Goal: Transaction & Acquisition: Purchase product/service

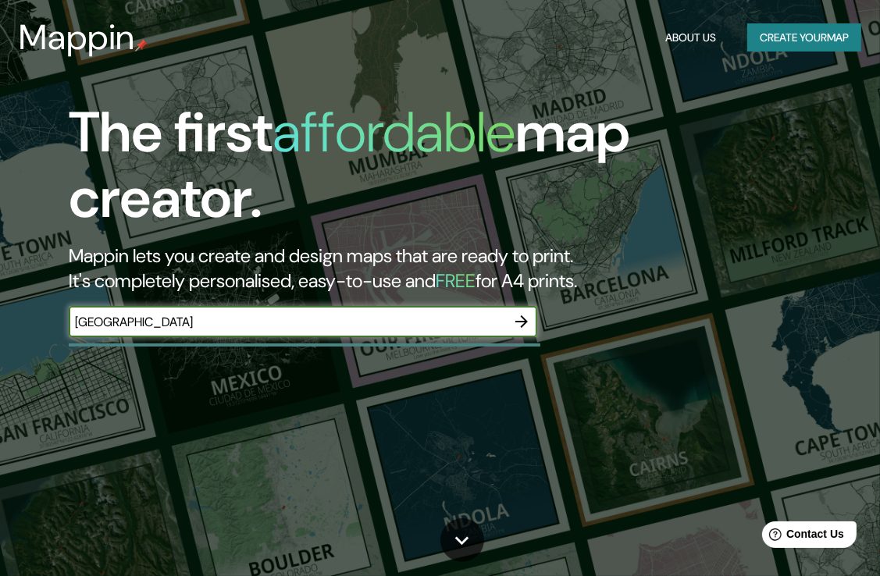
type input "sevilla"
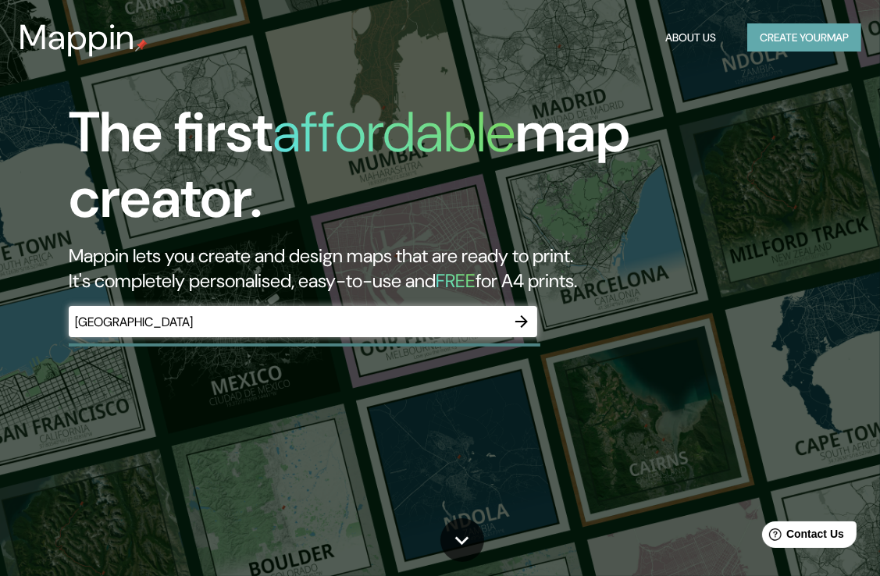
click at [790, 36] on button "Create your map" at bounding box center [804, 37] width 114 height 29
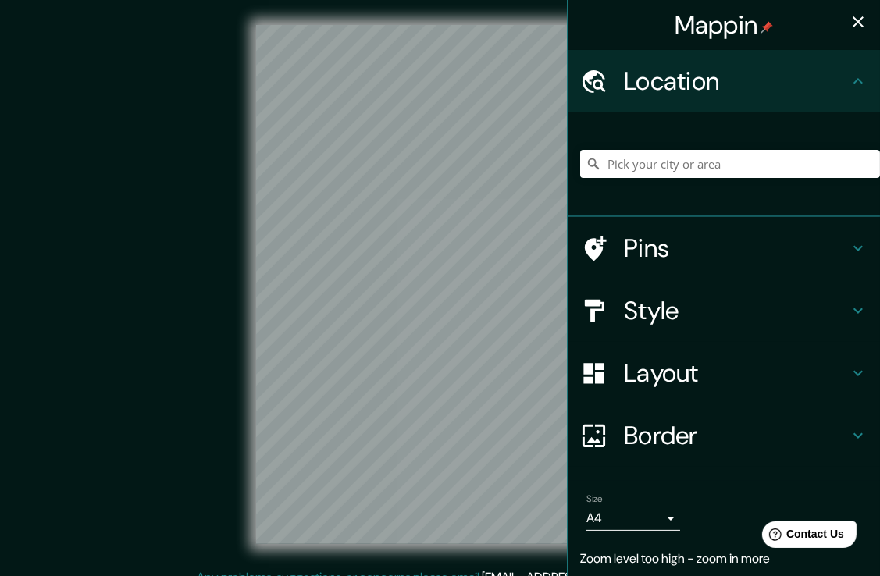
click at [849, 251] on icon at bounding box center [858, 248] width 19 height 19
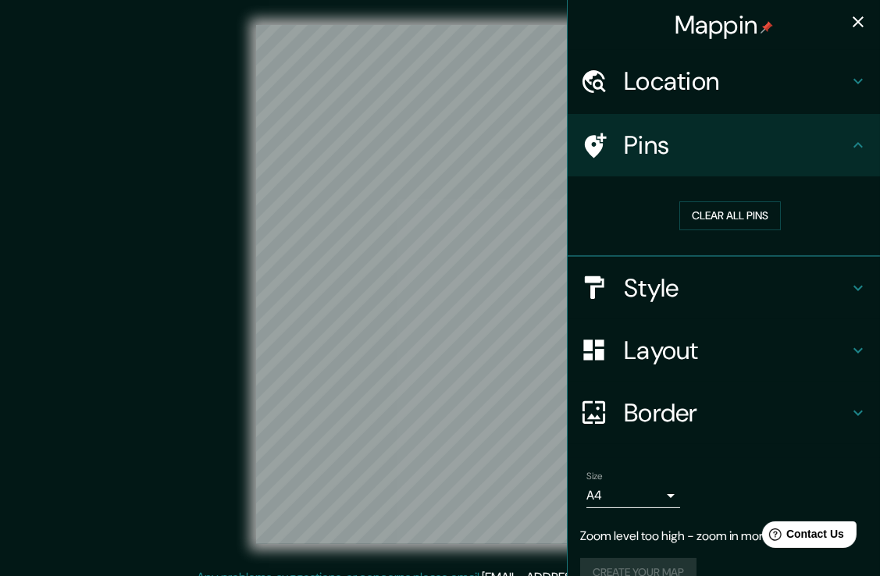
click at [852, 144] on icon at bounding box center [858, 145] width 19 height 19
click at [849, 80] on icon at bounding box center [858, 81] width 19 height 19
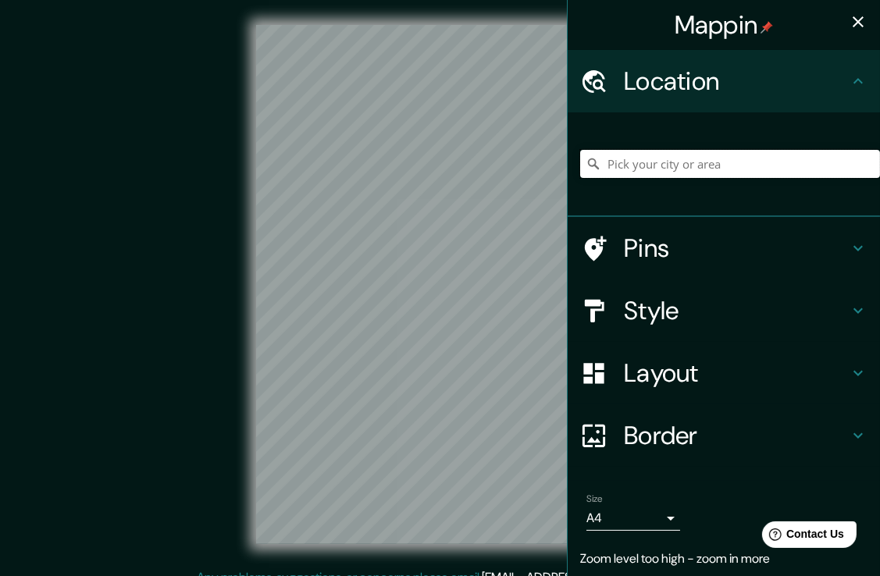
click at [690, 164] on input "Pick your city or area" at bounding box center [730, 164] width 300 height 28
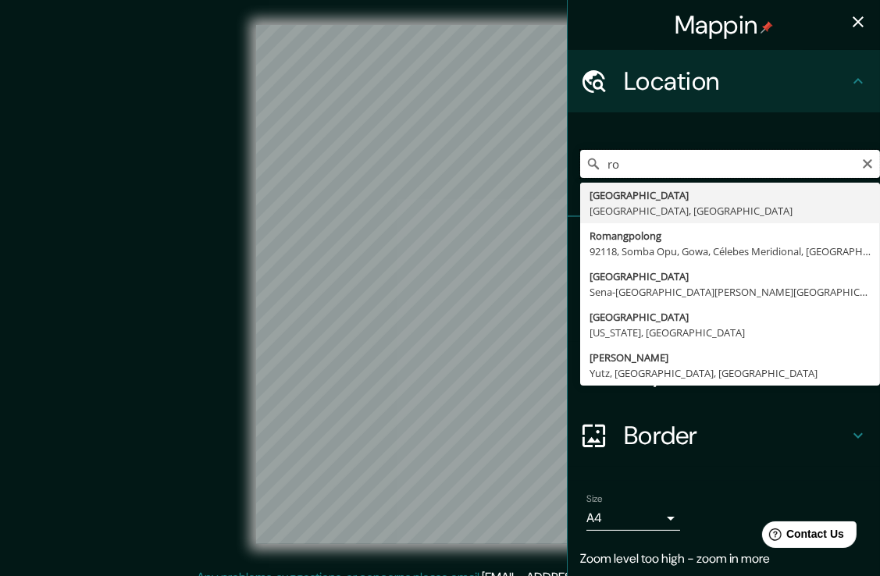
type input "r"
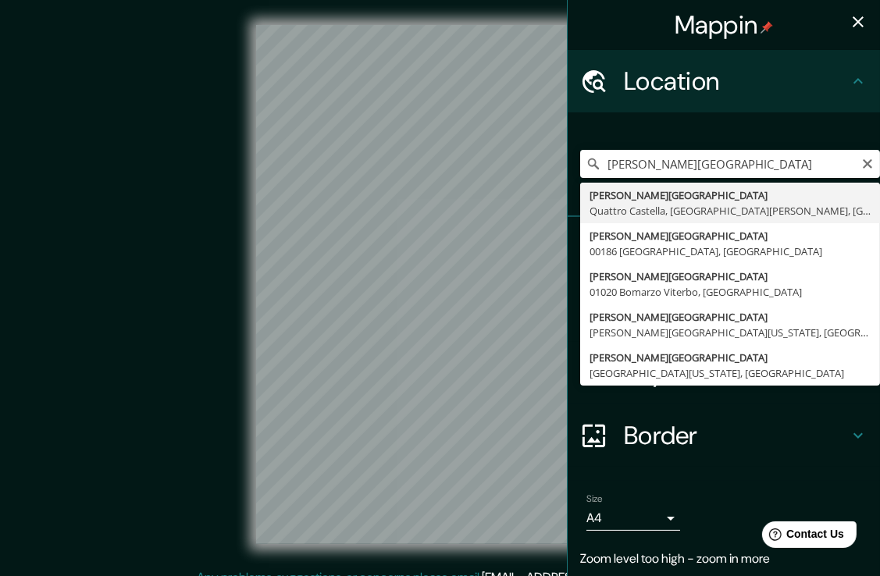
type input "Piazza Navona, Quattro Castella, Reggio Emilia, Italia"
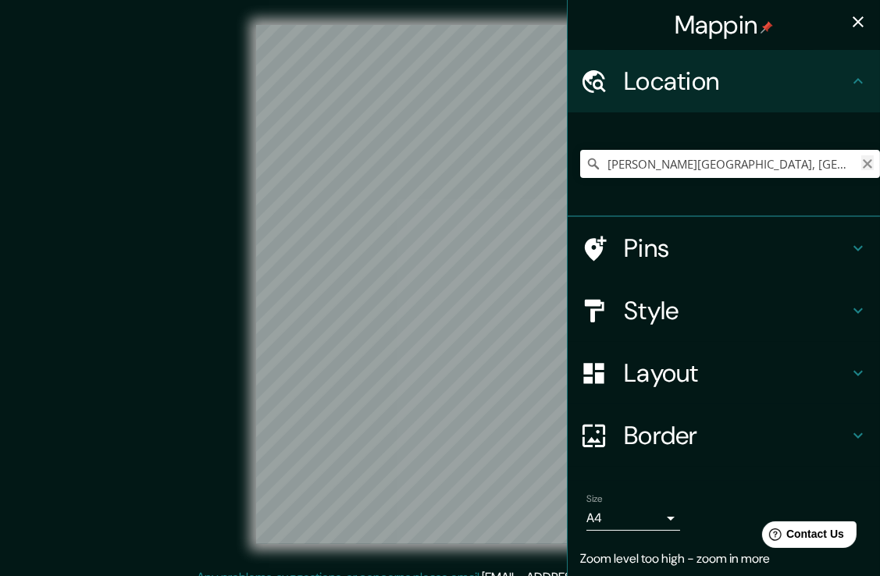
click at [861, 162] on icon "Clear" at bounding box center [867, 164] width 12 height 12
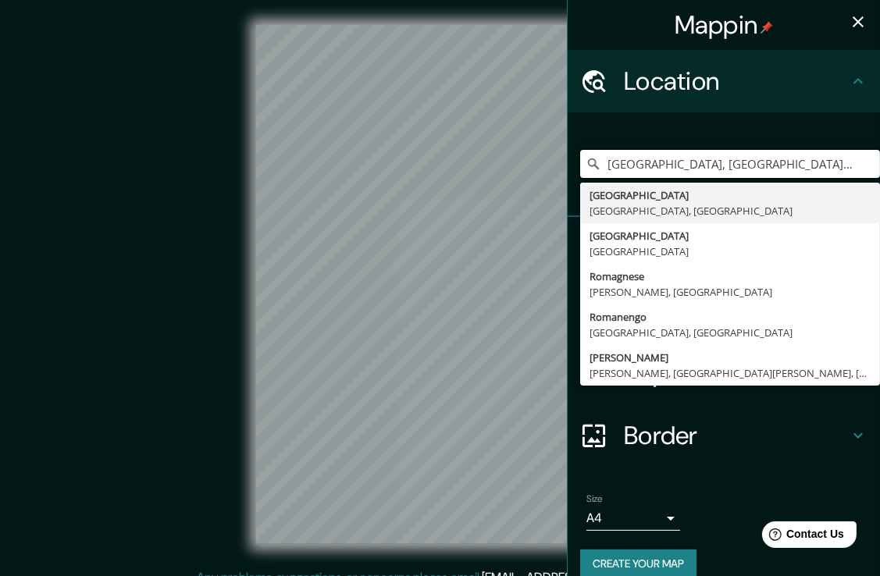
type input "[GEOGRAPHIC_DATA], [GEOGRAPHIC_DATA], [GEOGRAPHIC_DATA]"
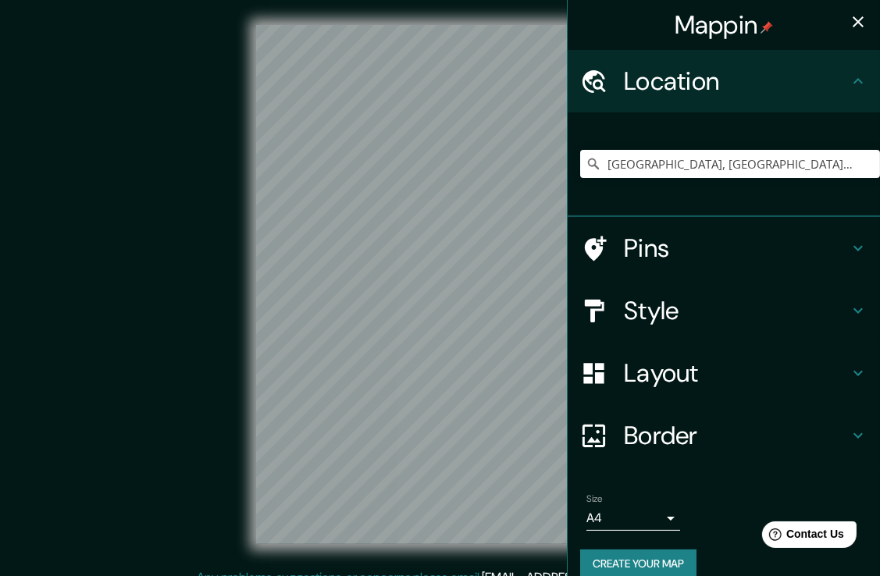
click at [849, 308] on icon at bounding box center [858, 310] width 19 height 19
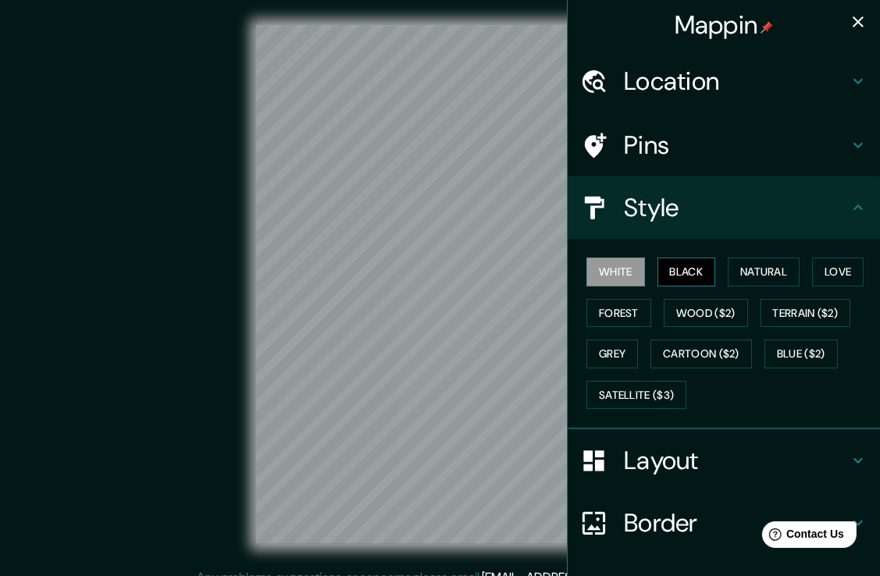
click at [698, 276] on button "Black" at bounding box center [687, 272] width 59 height 29
click at [745, 280] on button "Natural" at bounding box center [764, 272] width 72 height 29
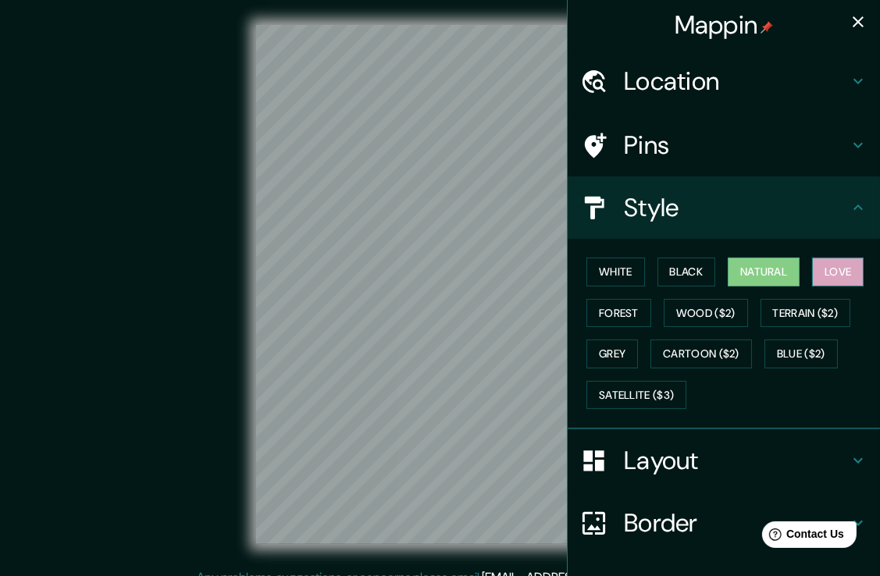
click at [825, 273] on button "Love" at bounding box center [838, 272] width 52 height 29
click at [643, 318] on div "White Black Natural Love Forest Wood ($2) Terrain ($2) Grey Cartoon ($2) Blue (…" at bounding box center [730, 333] width 300 height 164
click at [619, 311] on button "Forest" at bounding box center [619, 313] width 65 height 29
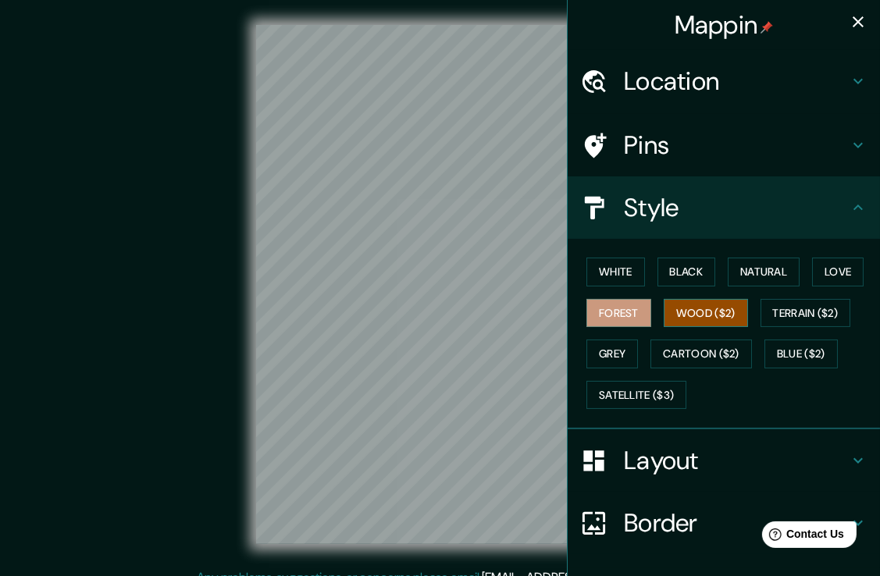
click at [723, 325] on button "Wood ($2)" at bounding box center [706, 313] width 84 height 29
click at [787, 319] on button "Terrain ($2)" at bounding box center [806, 313] width 91 height 29
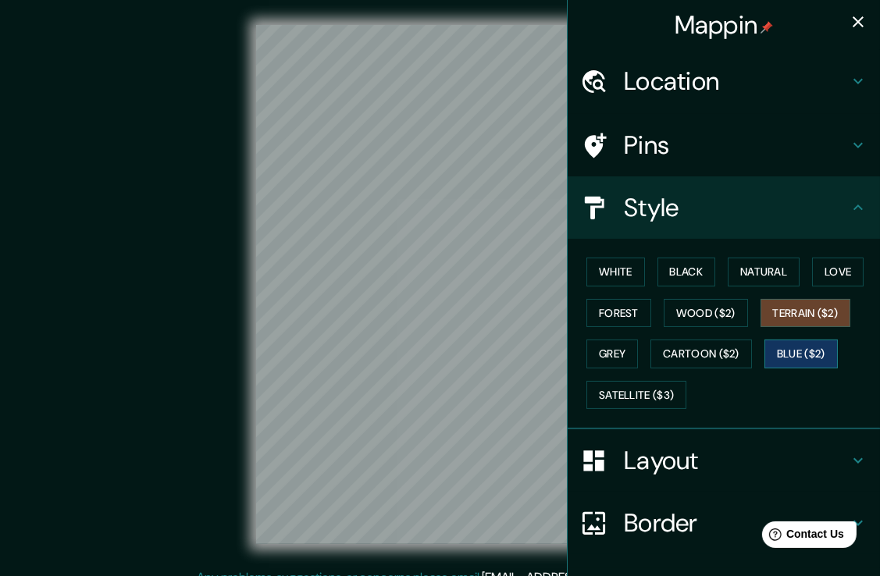
click at [778, 361] on button "Blue ($2)" at bounding box center [801, 354] width 73 height 29
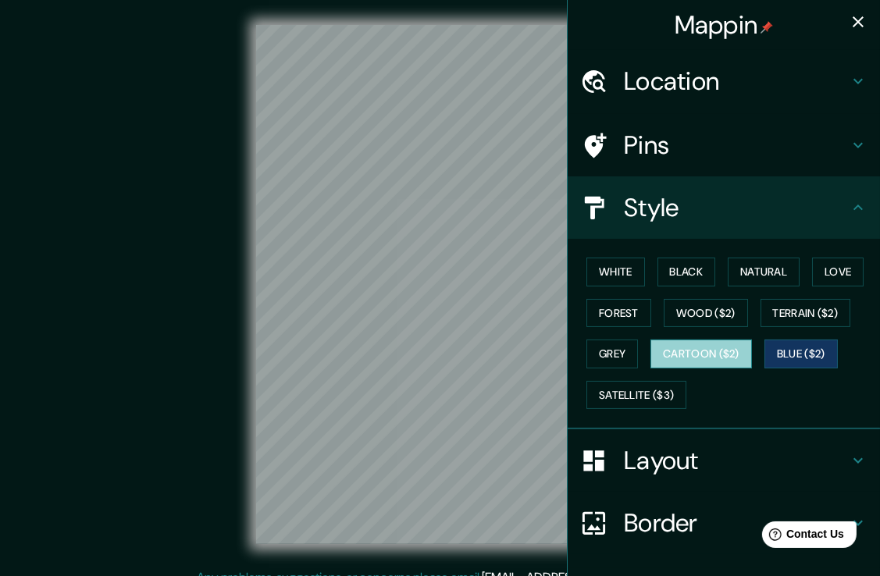
click at [706, 358] on button "Cartoon ($2)" at bounding box center [702, 354] width 102 height 29
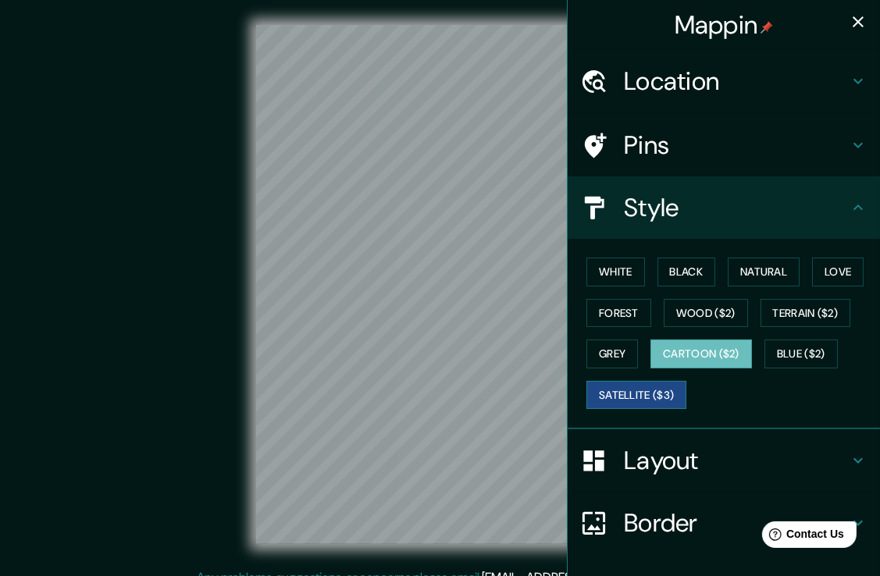
click at [634, 388] on button "Satellite ($3)" at bounding box center [637, 395] width 100 height 29
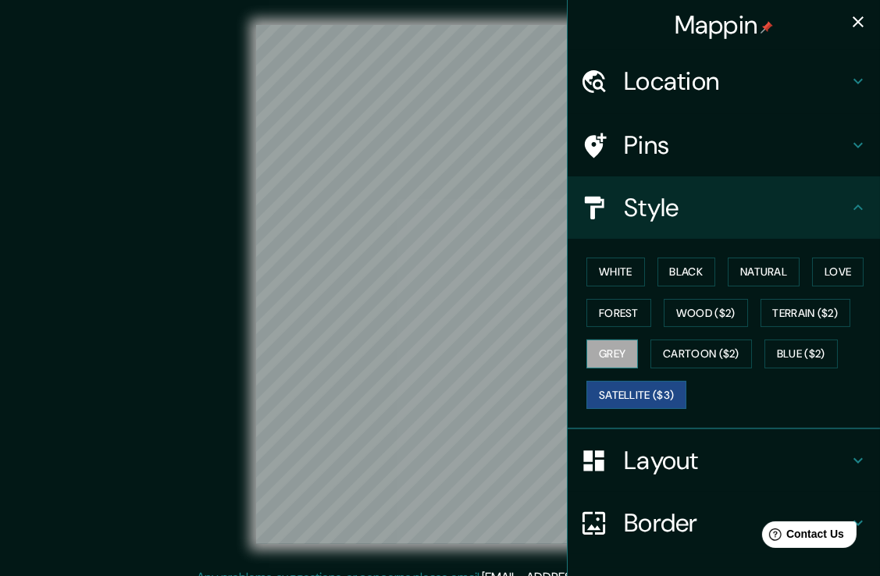
click at [604, 366] on button "Grey" at bounding box center [613, 354] width 52 height 29
click at [640, 400] on button "Satellite ($3)" at bounding box center [637, 395] width 100 height 29
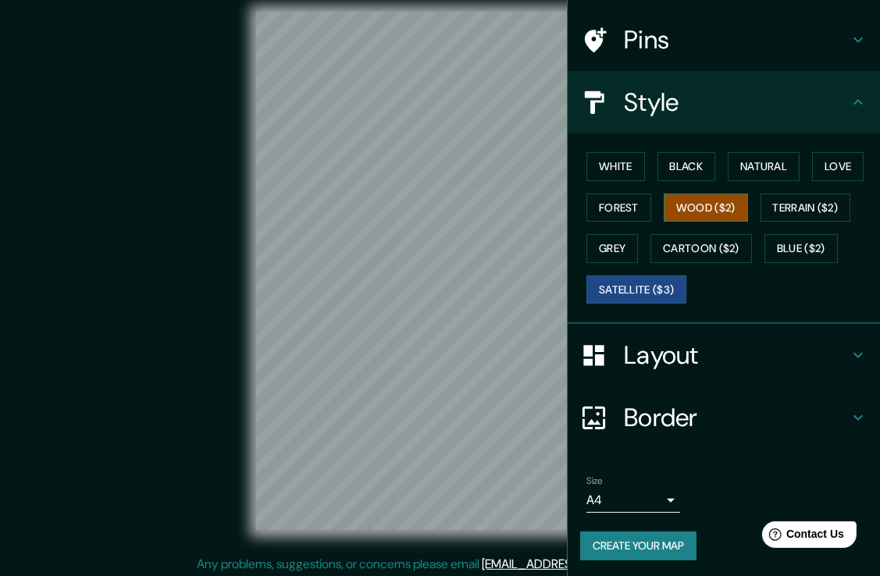
scroll to position [17, 0]
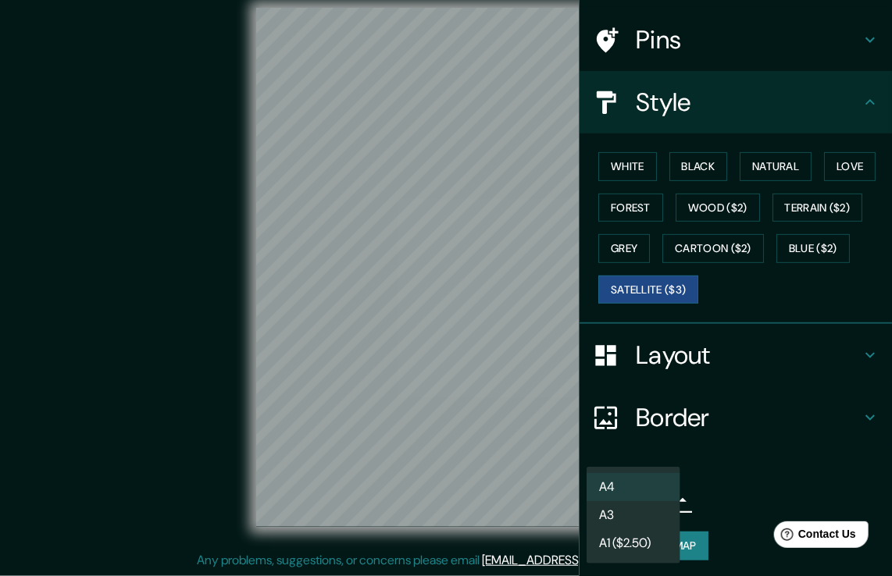
click at [646, 498] on body "Mappin Location Roma, Ciudad metropolitana de Roma Capital, Italia Roma Ciudad …" at bounding box center [446, 271] width 892 height 576
click at [718, 479] on div at bounding box center [446, 288] width 892 height 576
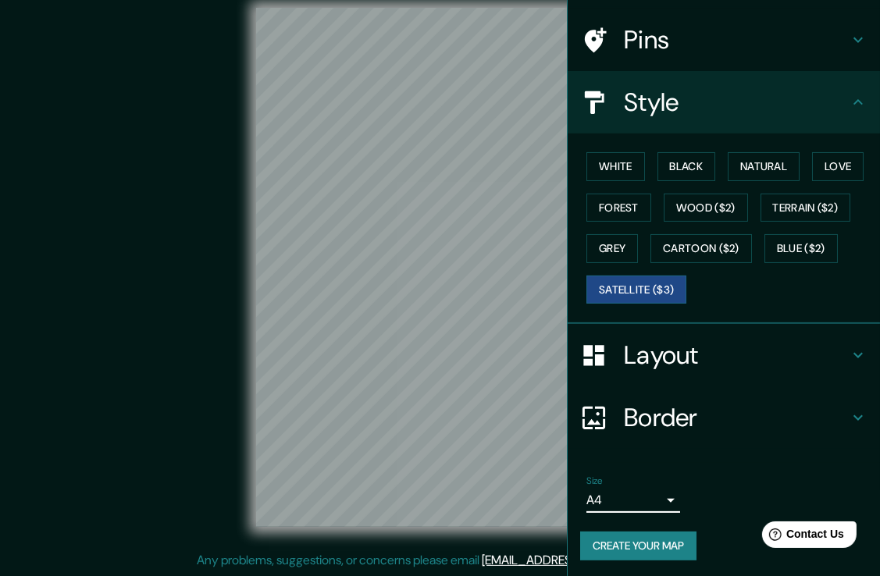
click at [628, 540] on button "Create your map" at bounding box center [638, 546] width 116 height 29
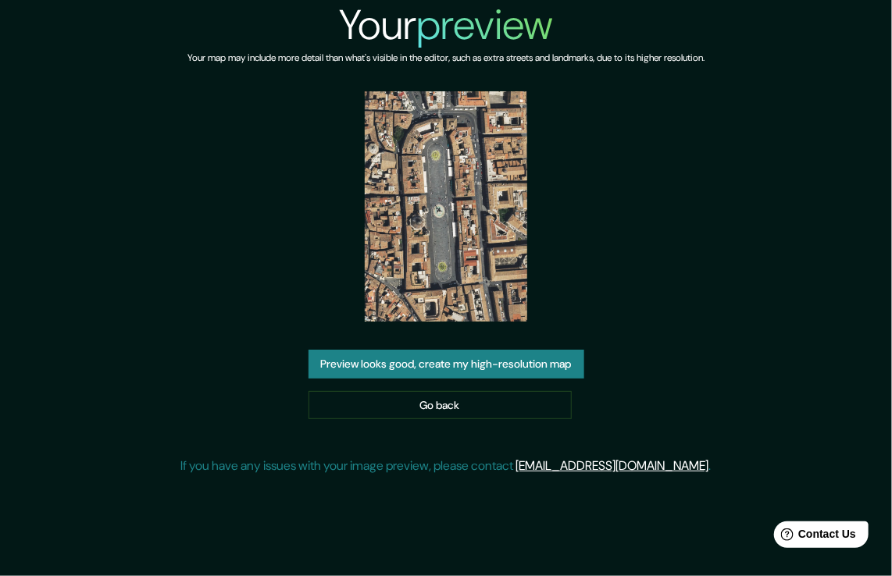
click at [551, 369] on button "Preview looks good, create my high-resolution map" at bounding box center [446, 364] width 276 height 29
click at [490, 201] on img at bounding box center [446, 206] width 163 height 230
click at [490, 401] on link "Go back" at bounding box center [439, 405] width 263 height 29
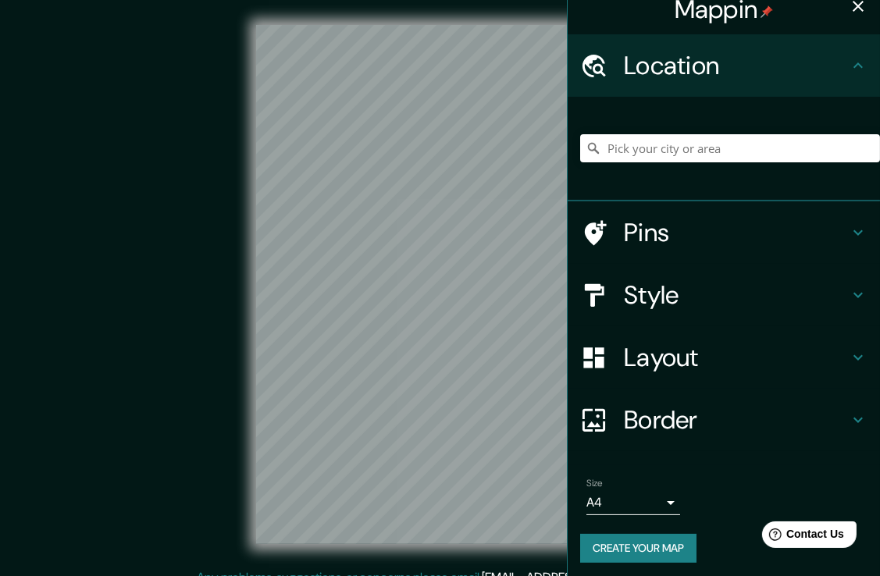
scroll to position [20, 0]
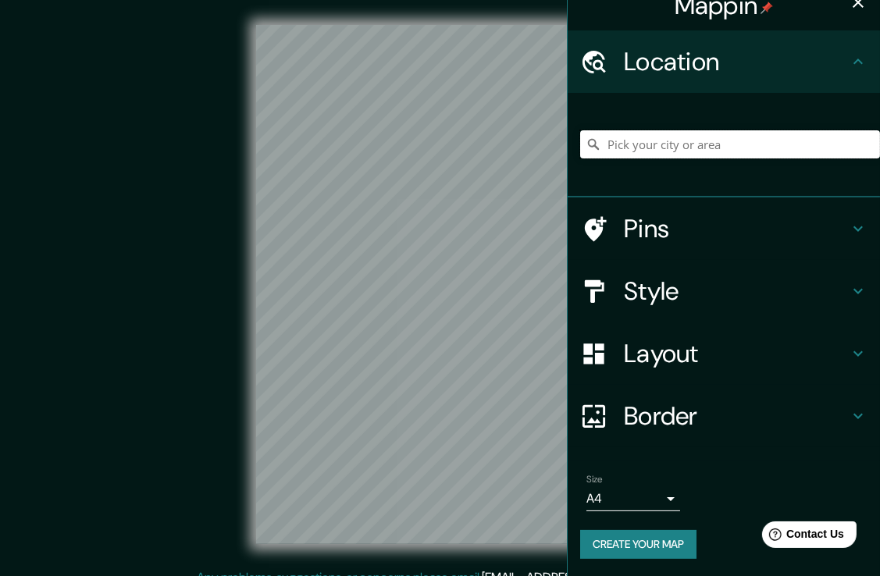
click at [737, 144] on input "Pick your city or area" at bounding box center [730, 144] width 300 height 28
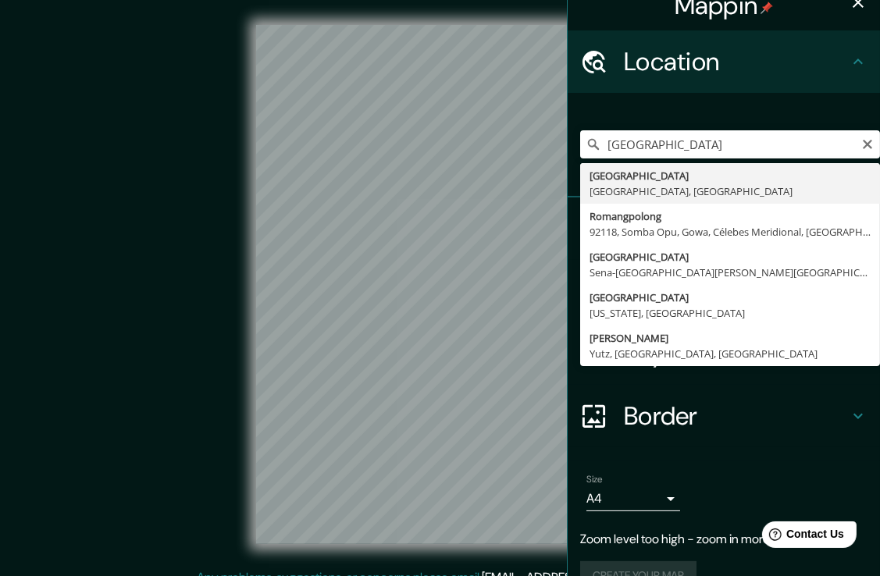
type input "[GEOGRAPHIC_DATA], [GEOGRAPHIC_DATA], [GEOGRAPHIC_DATA]"
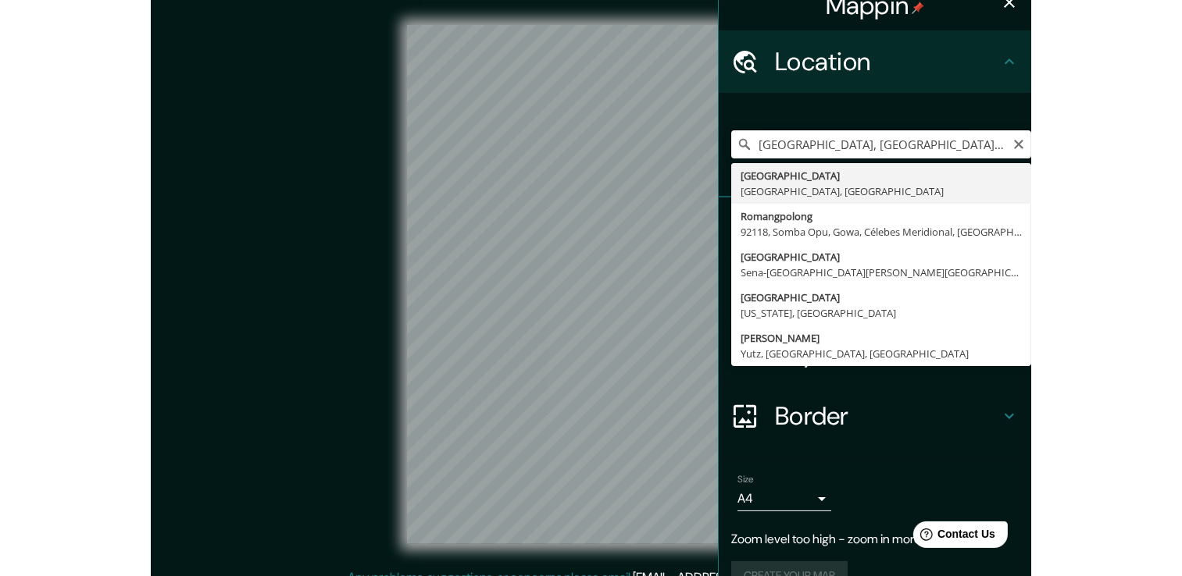
scroll to position [0, 0]
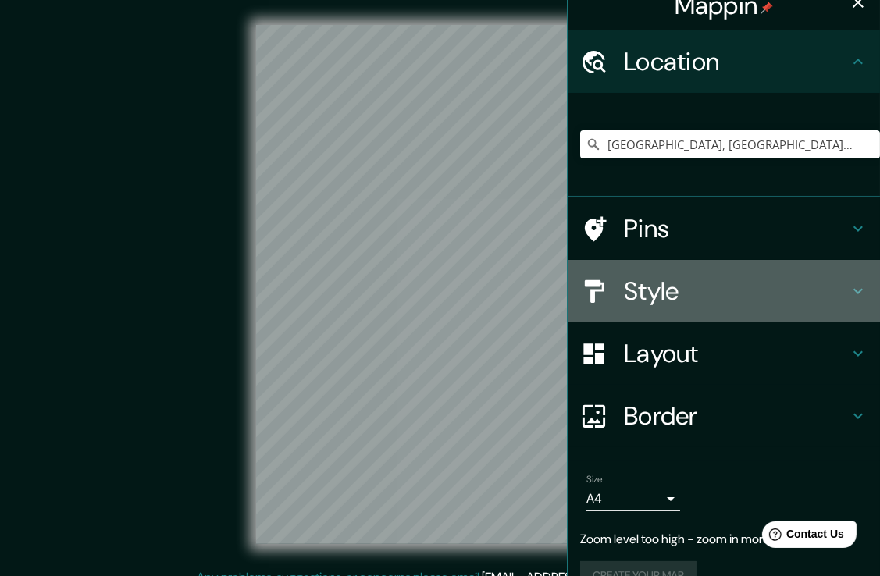
click at [850, 297] on icon at bounding box center [858, 291] width 19 height 19
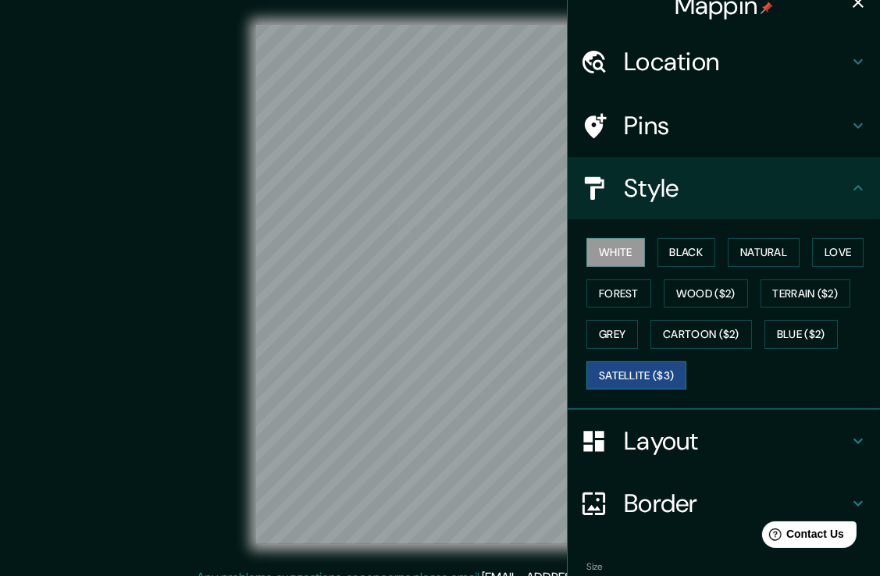
click at [652, 369] on button "Satellite ($3)" at bounding box center [637, 376] width 100 height 29
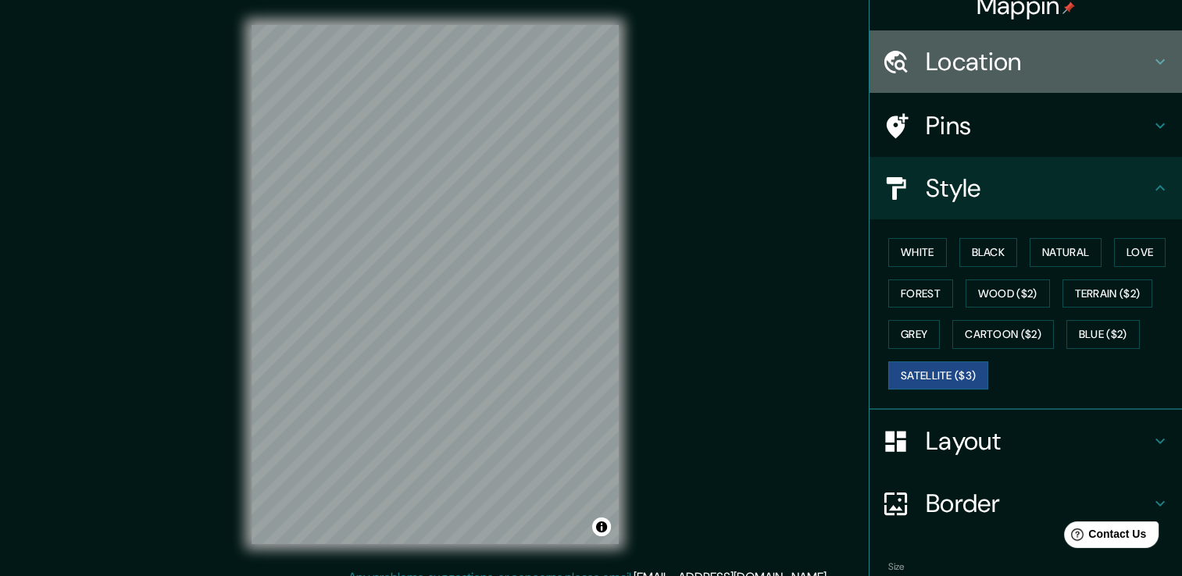
click at [891, 61] on h4 "Location" at bounding box center [1037, 61] width 225 height 31
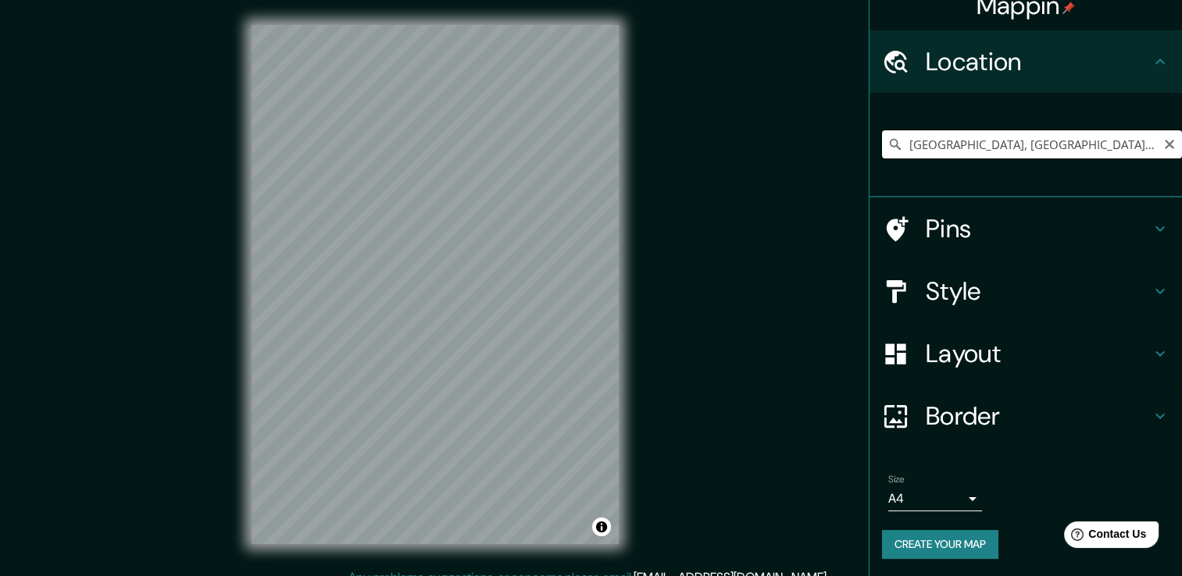
click at [891, 153] on input "[GEOGRAPHIC_DATA], [GEOGRAPHIC_DATA], [GEOGRAPHIC_DATA]" at bounding box center [1032, 144] width 300 height 28
click at [891, 148] on icon "Clear" at bounding box center [1168, 144] width 9 height 9
click at [891, 145] on input "[GEOGRAPHIC_DATA], [GEOGRAPHIC_DATA]" at bounding box center [1032, 144] width 300 height 28
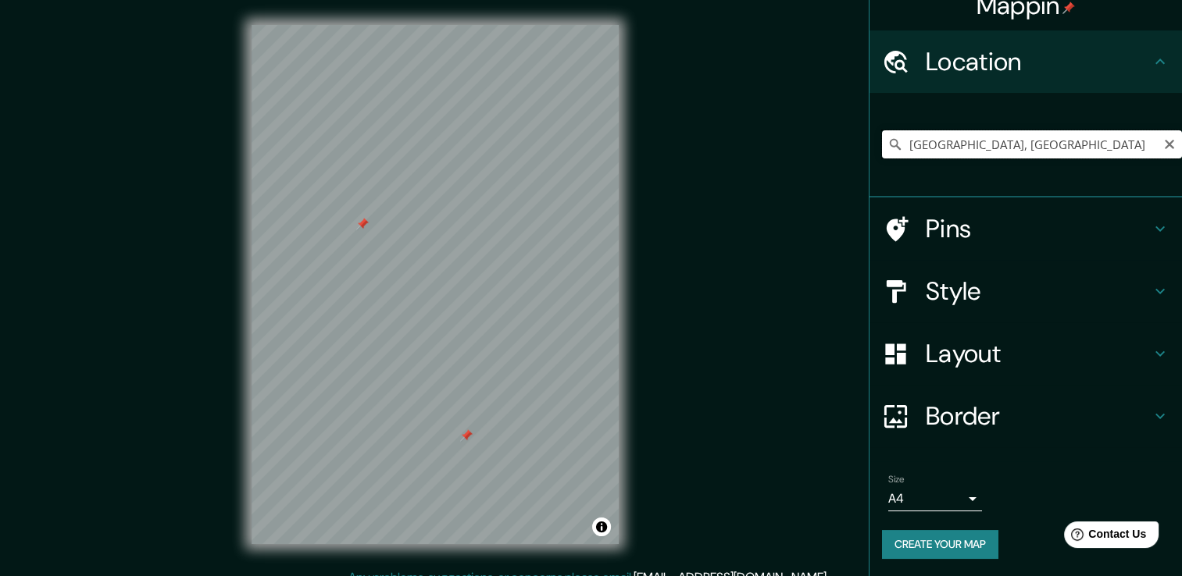
click at [891, 145] on input "[GEOGRAPHIC_DATA], [GEOGRAPHIC_DATA]" at bounding box center [1032, 144] width 300 height 28
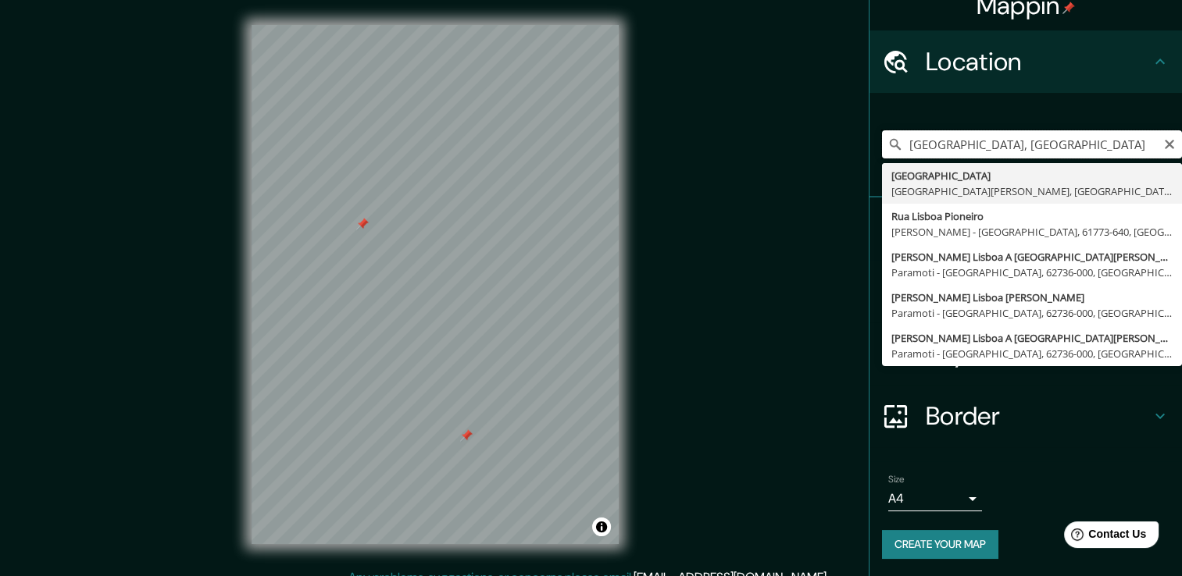
click at [891, 147] on input "[GEOGRAPHIC_DATA], [GEOGRAPHIC_DATA]" at bounding box center [1032, 144] width 300 height 28
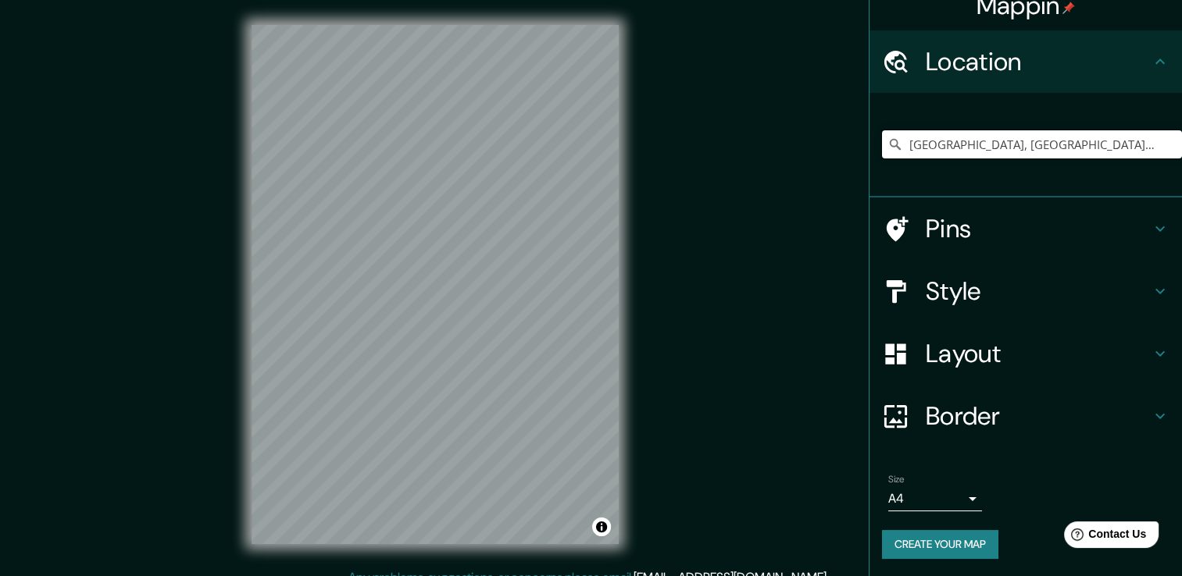
type input "[GEOGRAPHIC_DATA], [GEOGRAPHIC_DATA][PERSON_NAME], [GEOGRAPHIC_DATA]"
click at [891, 149] on input "[GEOGRAPHIC_DATA], [GEOGRAPHIC_DATA][PERSON_NAME], [GEOGRAPHIC_DATA]" at bounding box center [1032, 144] width 300 height 28
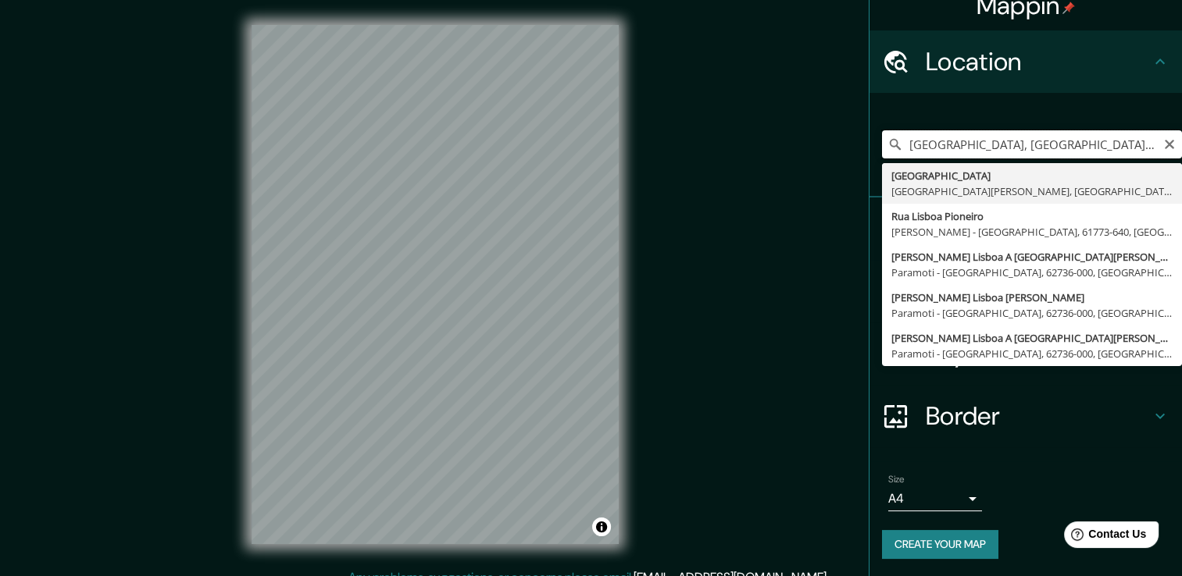
click at [891, 149] on input "[GEOGRAPHIC_DATA], [GEOGRAPHIC_DATA][PERSON_NAME], [GEOGRAPHIC_DATA]" at bounding box center [1032, 144] width 300 height 28
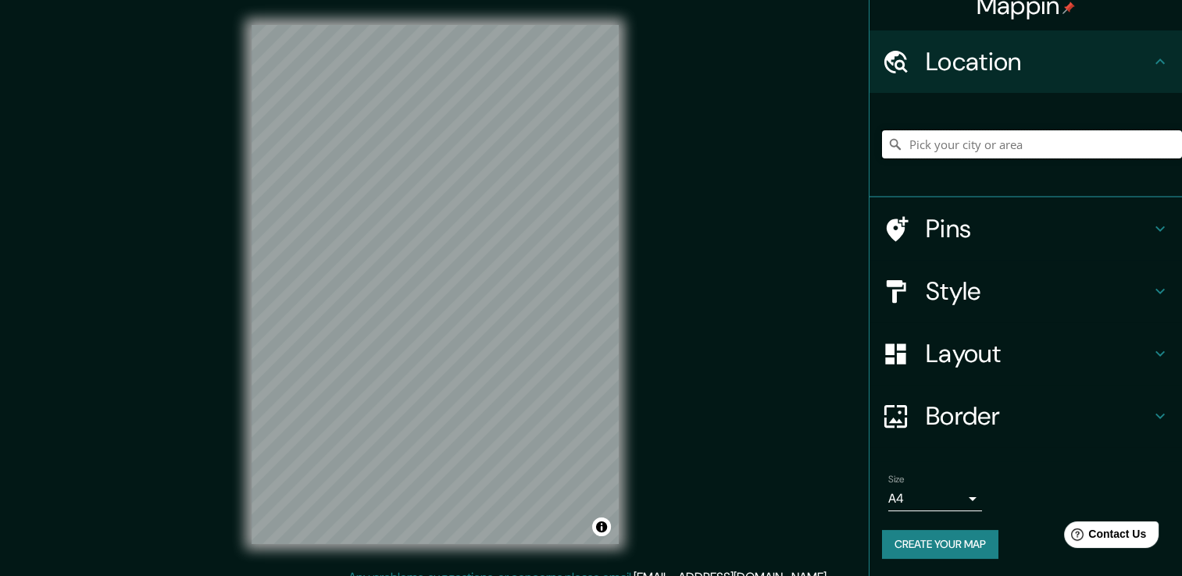
paste input "[GEOGRAPHIC_DATA][PERSON_NAME], [GEOGRAPHIC_DATA][PERSON_NAME][GEOGRAPHIC_DATA]"
type input "[PERSON_NAME], Geroda, [GEOGRAPHIC_DATA], [GEOGRAPHIC_DATA]"
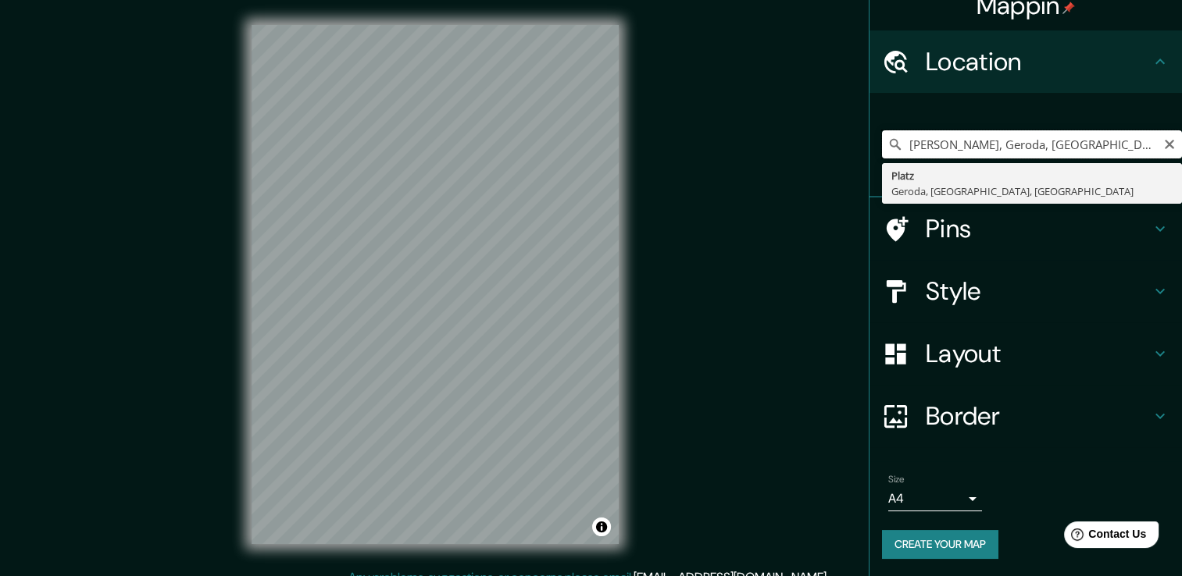
click at [891, 152] on input "[PERSON_NAME], Geroda, [GEOGRAPHIC_DATA], [GEOGRAPHIC_DATA]" at bounding box center [1032, 144] width 300 height 28
drag, startPoint x: 972, startPoint y: 152, endPoint x: 1034, endPoint y: 151, distance: 62.5
click at [891, 152] on input "[PERSON_NAME], Geroda, [GEOGRAPHIC_DATA], [GEOGRAPHIC_DATA]" at bounding box center [1032, 144] width 300 height 28
click at [891, 148] on input "[PERSON_NAME], Geroda, [GEOGRAPHIC_DATA], [GEOGRAPHIC_DATA]" at bounding box center [1032, 144] width 300 height 28
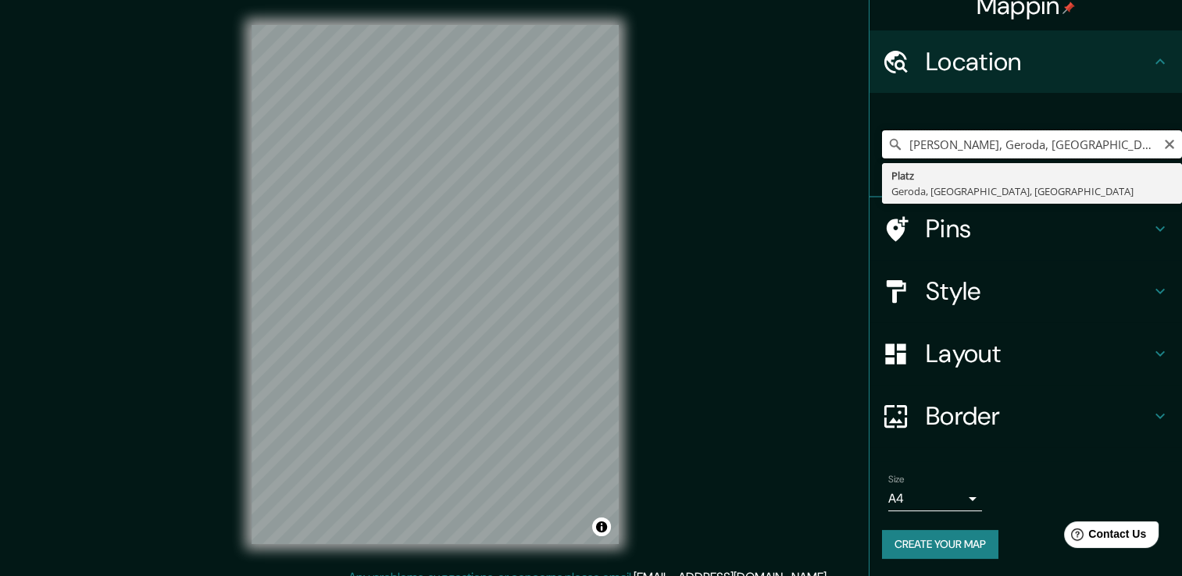
click at [891, 148] on input "[PERSON_NAME], Geroda, [GEOGRAPHIC_DATA], [GEOGRAPHIC_DATA]" at bounding box center [1032, 144] width 300 height 28
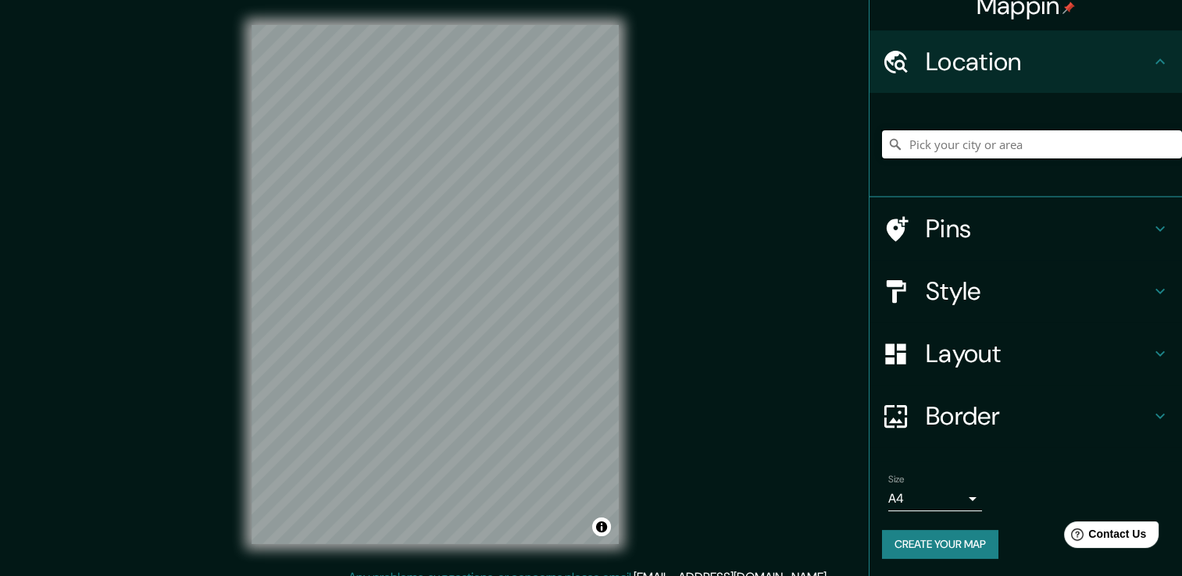
paste input "[GEOGRAPHIC_DATA][PERSON_NAME], [GEOGRAPHIC_DATA][PERSON_NAME][GEOGRAPHIC_DATA]"
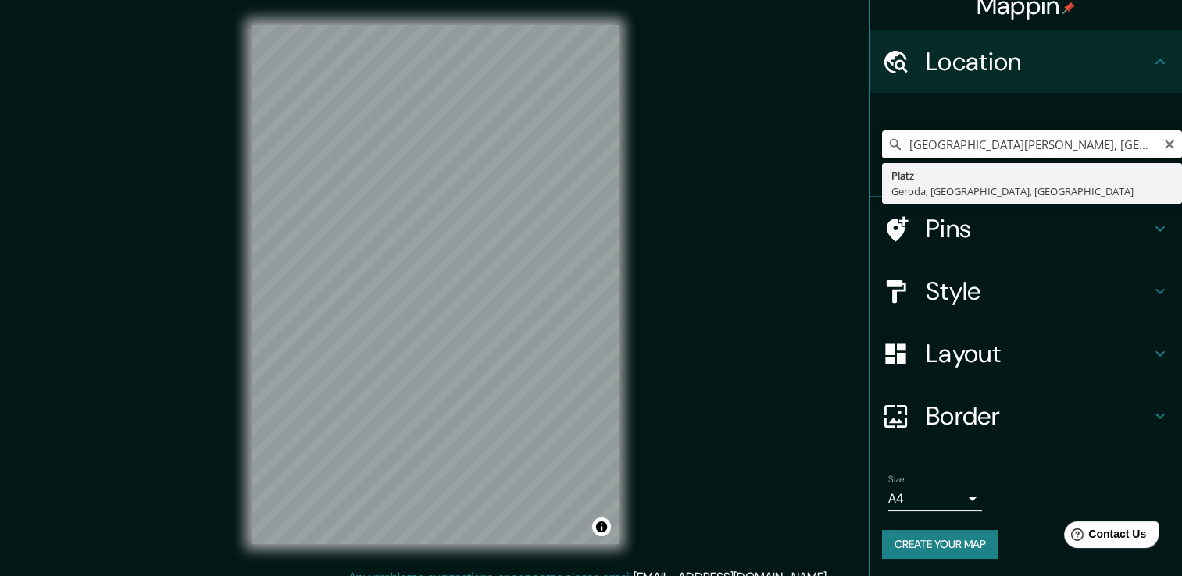
click at [891, 136] on input "[GEOGRAPHIC_DATA][PERSON_NAME], [GEOGRAPHIC_DATA][PERSON_NAME][GEOGRAPHIC_DATA]" at bounding box center [1032, 144] width 300 height 28
click at [891, 138] on input "[GEOGRAPHIC_DATA][PERSON_NAME], [GEOGRAPHIC_DATA][PERSON_NAME][GEOGRAPHIC_DATA]" at bounding box center [1032, 144] width 300 height 28
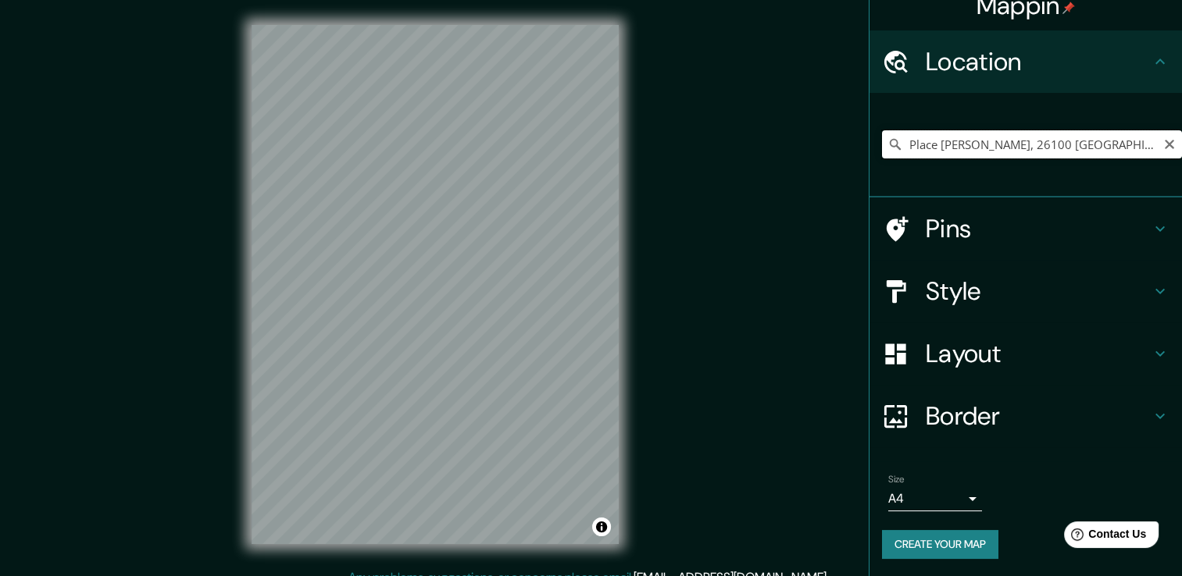
click at [891, 145] on input "Place [PERSON_NAME], 26100 [GEOGRAPHIC_DATA], [GEOGRAPHIC_DATA]" at bounding box center [1032, 144] width 300 height 28
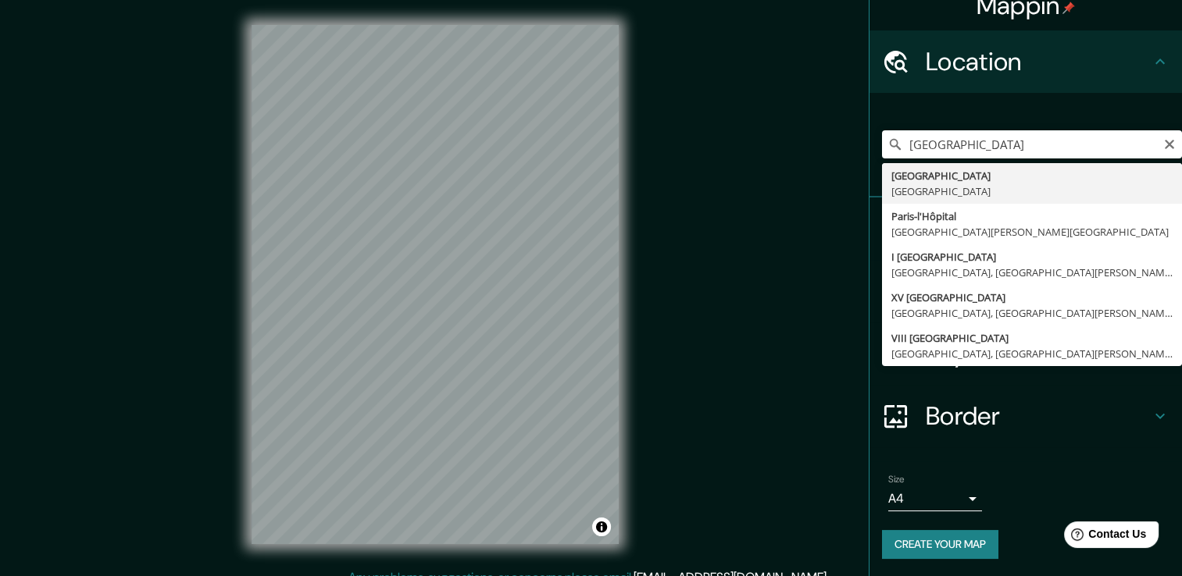
type input "[GEOGRAPHIC_DATA][PERSON_NAME][GEOGRAPHIC_DATA]"
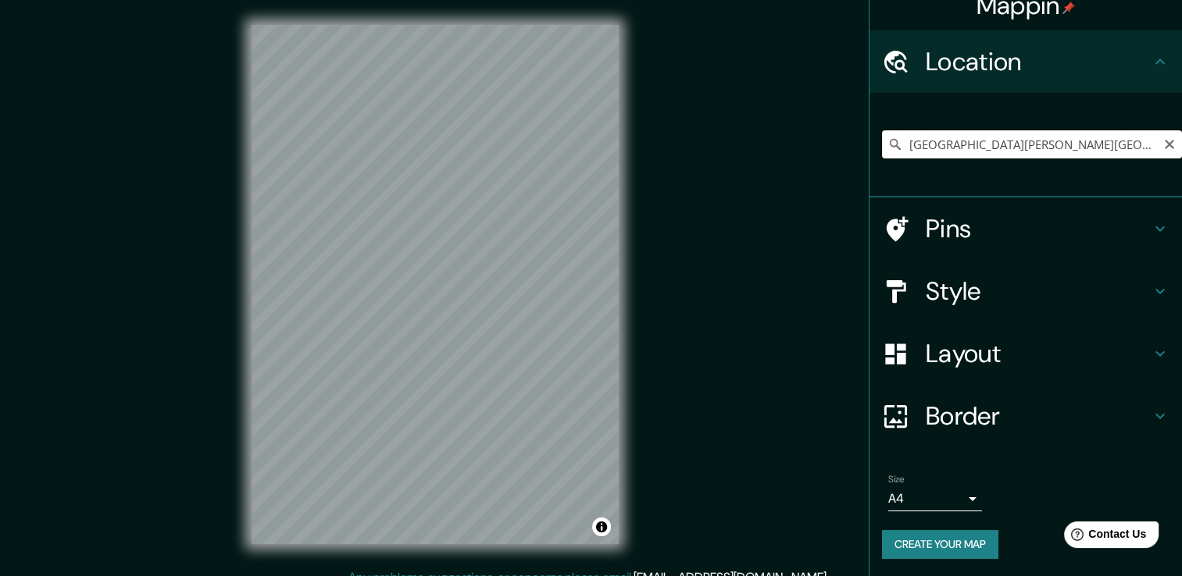
click at [891, 146] on input "[GEOGRAPHIC_DATA][PERSON_NAME][GEOGRAPHIC_DATA]" at bounding box center [1032, 144] width 300 height 28
paste input "[PERSON_NAME][GEOGRAPHIC_DATA]"
type input "[PERSON_NAME][STREET_ADDRESS][PERSON_NAME]"
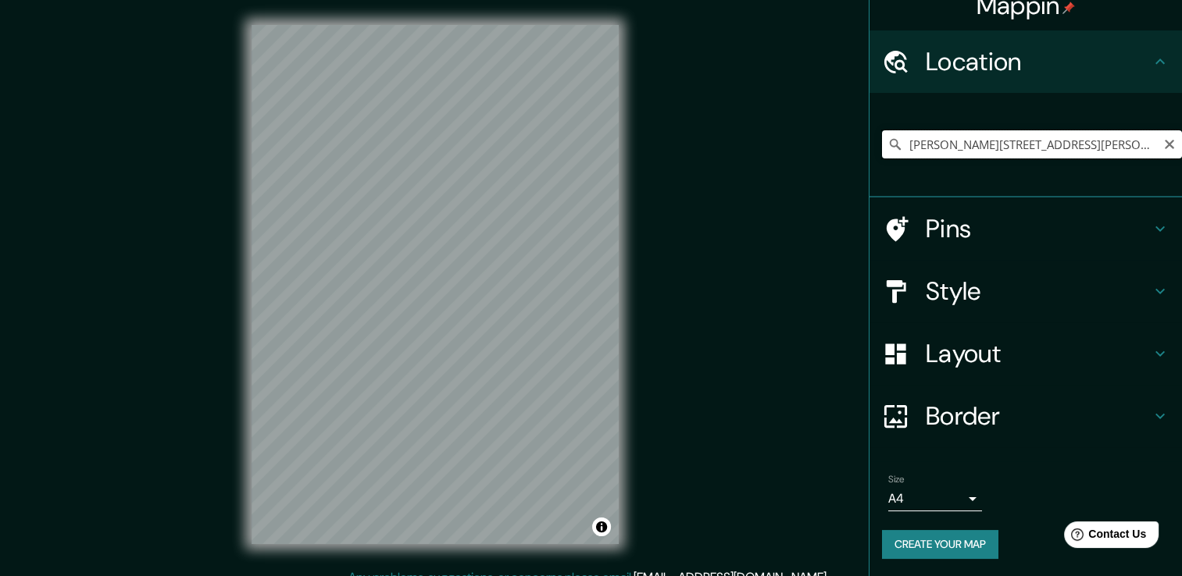
click at [891, 143] on input "[PERSON_NAME][STREET_ADDRESS][PERSON_NAME]" at bounding box center [1032, 144] width 300 height 28
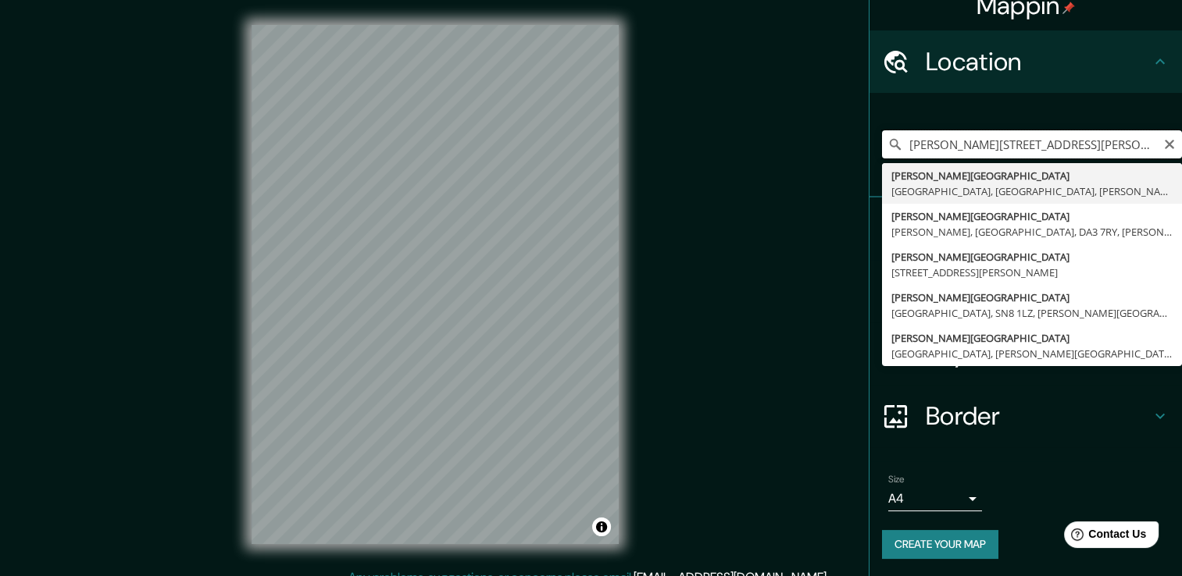
click at [891, 143] on input "[PERSON_NAME][STREET_ADDRESS][PERSON_NAME]" at bounding box center [1032, 144] width 300 height 28
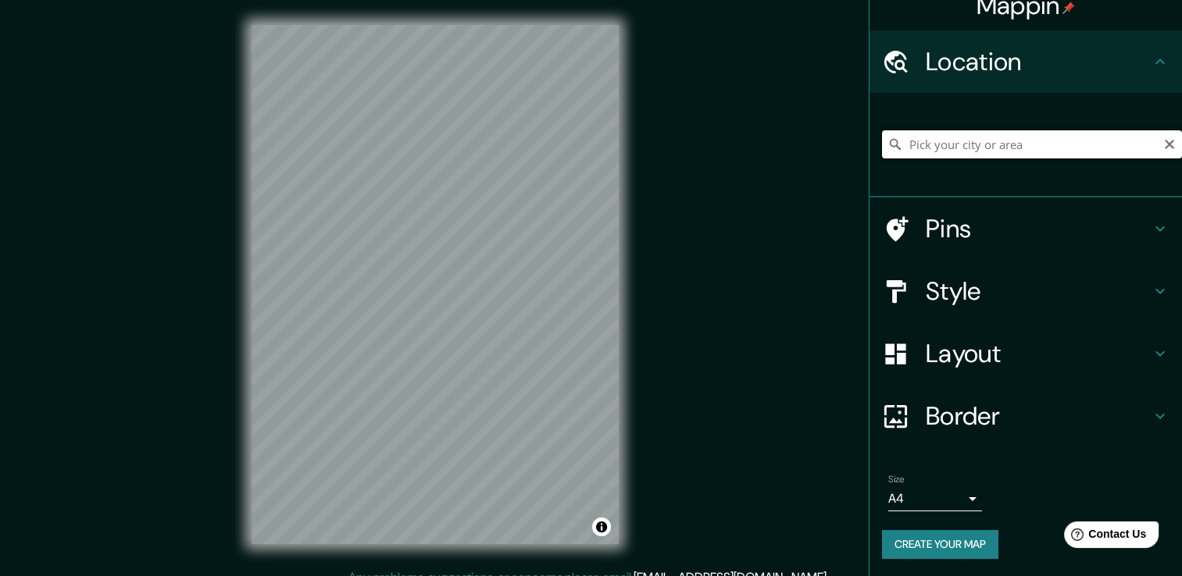
paste input "[PERSON_NAME][GEOGRAPHIC_DATA]"
click at [891, 135] on input "[GEOGRAPHIC_DATA], 10000 [GEOGRAPHIC_DATA], [GEOGRAPHIC_DATA]" at bounding box center [1032, 144] width 300 height 28
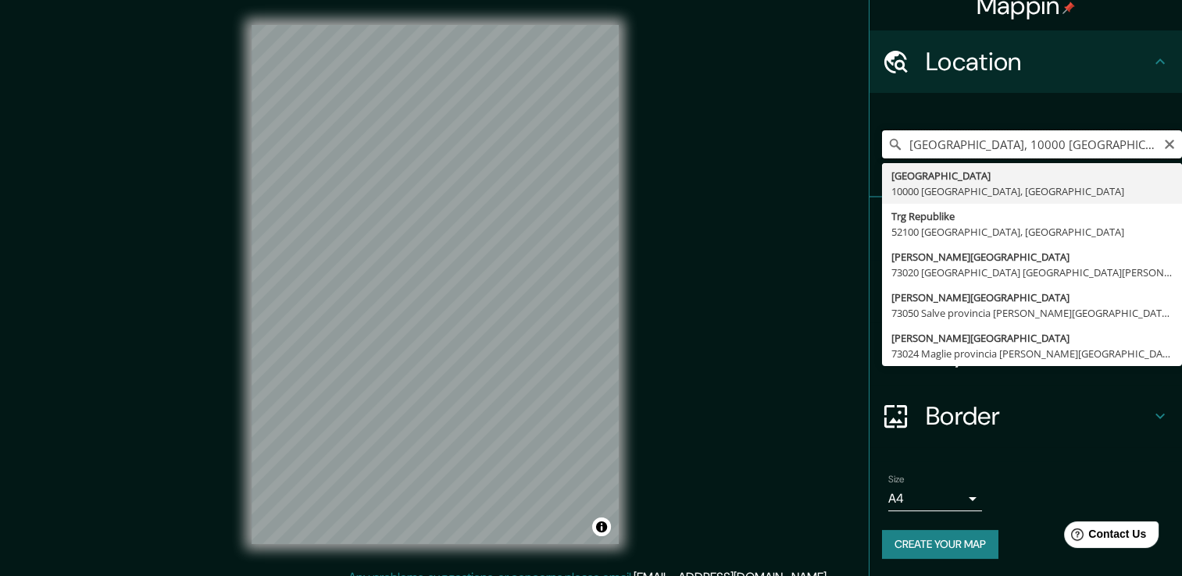
click at [891, 135] on input "[GEOGRAPHIC_DATA], 10000 [GEOGRAPHIC_DATA], [GEOGRAPHIC_DATA]" at bounding box center [1032, 144] width 300 height 28
type input "[GEOGRAPHIC_DATA], 10000 [GEOGRAPHIC_DATA], [GEOGRAPHIC_DATA]"
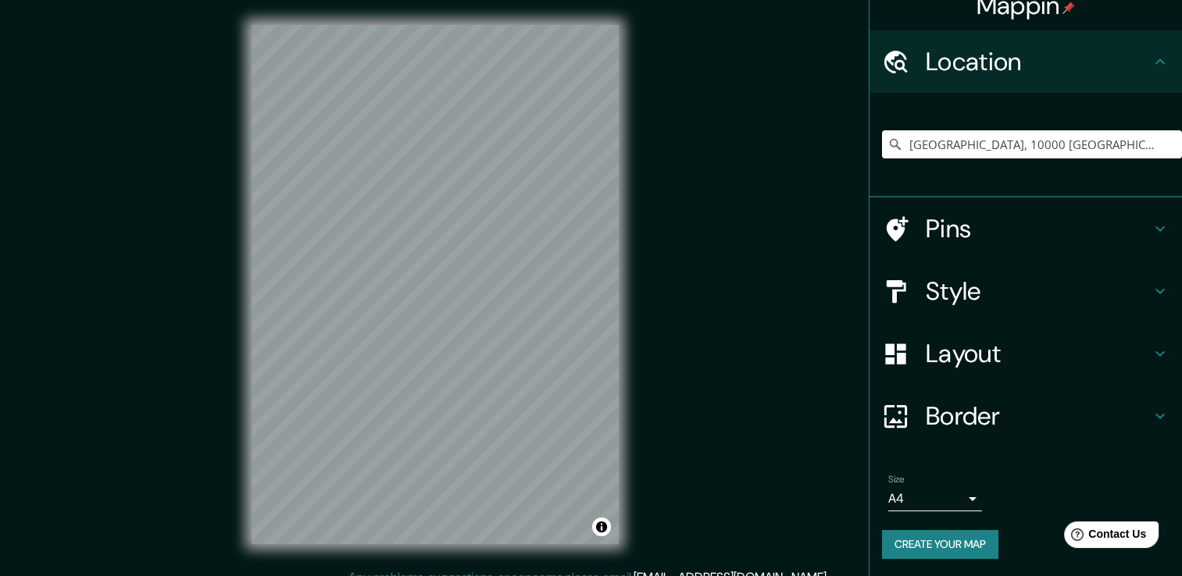
click at [891, 129] on div "[GEOGRAPHIC_DATA], [GEOGRAPHIC_DATA], [GEOGRAPHIC_DATA] [GEOGRAPHIC_DATA], [GEO…" at bounding box center [1032, 144] width 300 height 78
drag, startPoint x: 1114, startPoint y: 129, endPoint x: 1091, endPoint y: 131, distance: 23.5
click at [891, 131] on input "[GEOGRAPHIC_DATA], 10000 [GEOGRAPHIC_DATA], [GEOGRAPHIC_DATA]" at bounding box center [1032, 144] width 300 height 28
click at [891, 146] on icon "Clear" at bounding box center [1169, 144] width 12 height 12
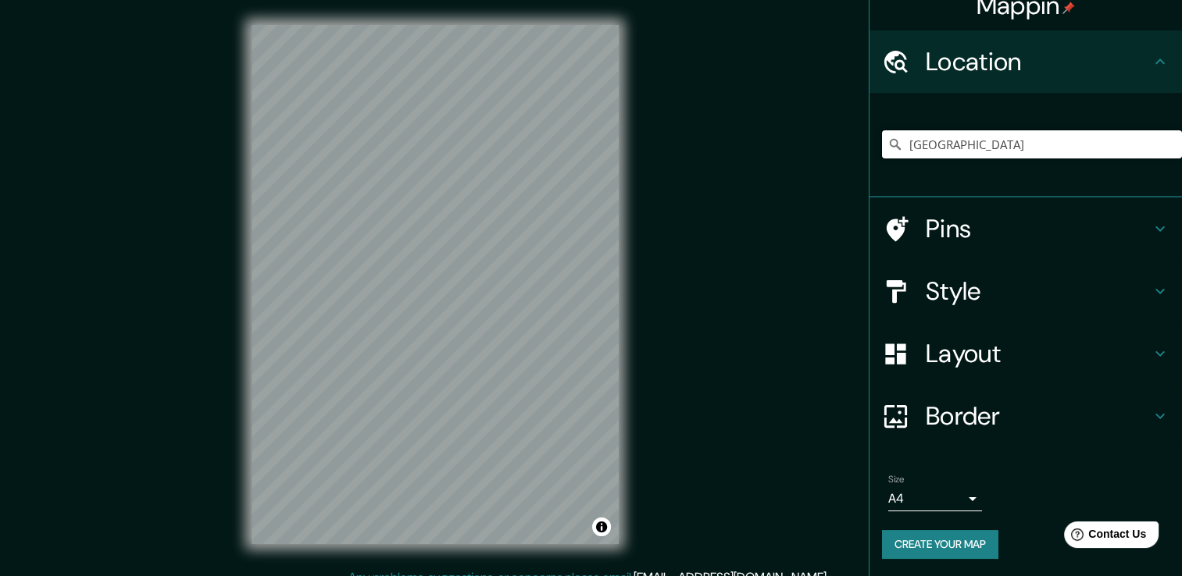
click at [891, 154] on input "[GEOGRAPHIC_DATA]" at bounding box center [1032, 144] width 300 height 28
click at [891, 141] on input "[GEOGRAPHIC_DATA], [GEOGRAPHIC_DATA], [GEOGRAPHIC_DATA]" at bounding box center [1032, 144] width 300 height 28
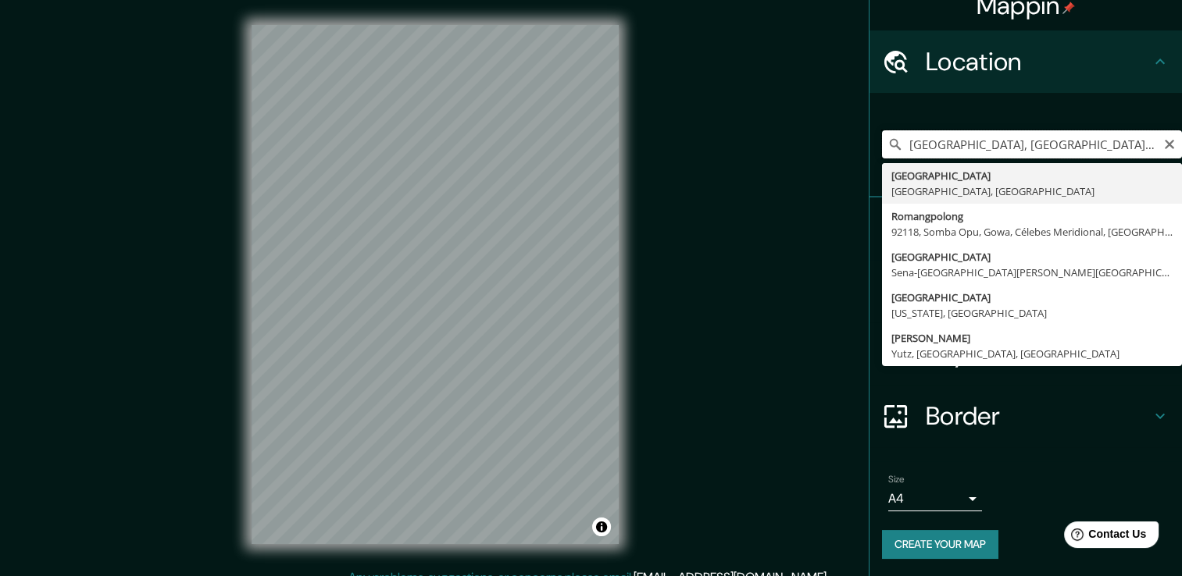
click at [891, 141] on input "[GEOGRAPHIC_DATA], [GEOGRAPHIC_DATA], [GEOGRAPHIC_DATA]" at bounding box center [1032, 144] width 300 height 28
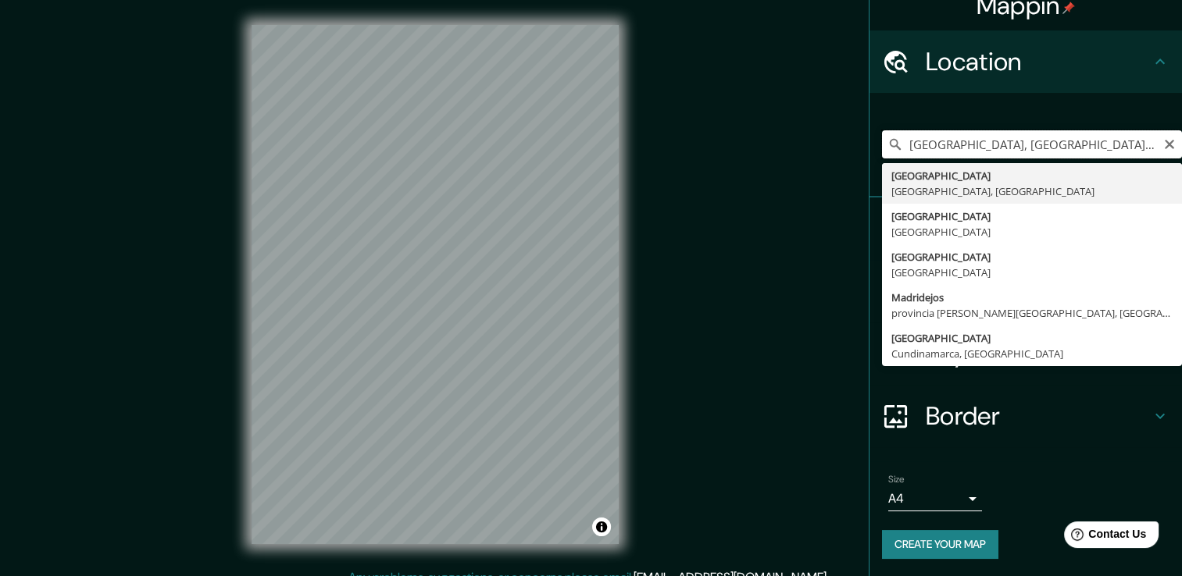
click at [891, 144] on input "[GEOGRAPHIC_DATA], [GEOGRAPHIC_DATA], [GEOGRAPHIC_DATA]" at bounding box center [1032, 144] width 300 height 28
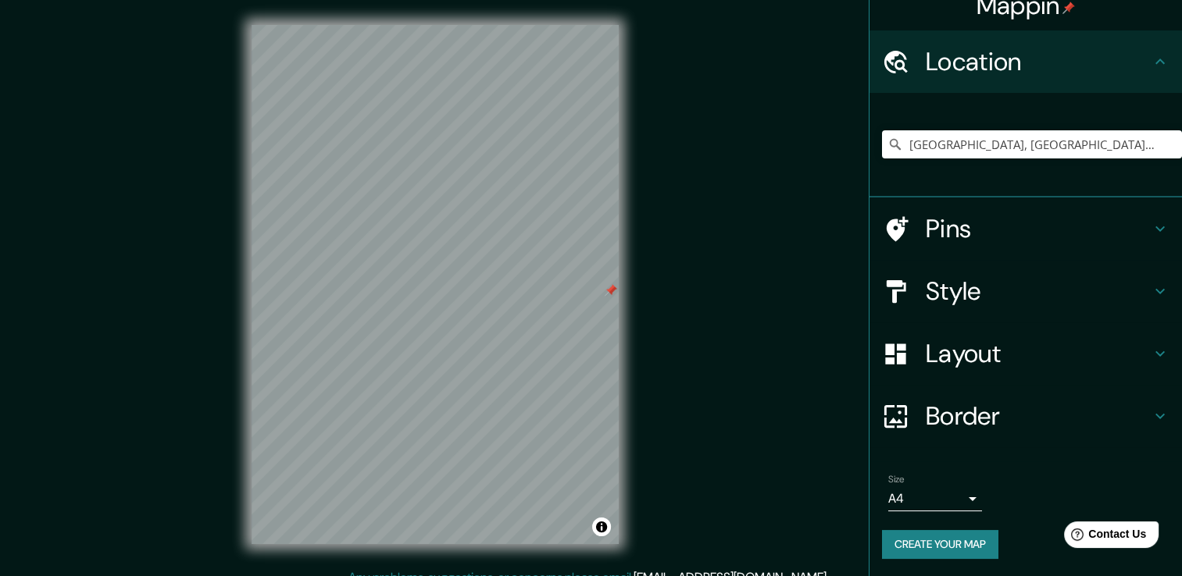
drag, startPoint x: 569, startPoint y: 287, endPoint x: 609, endPoint y: 293, distance: 41.1
click at [609, 293] on div at bounding box center [610, 290] width 12 height 12
click at [891, 228] on icon at bounding box center [1159, 228] width 19 height 19
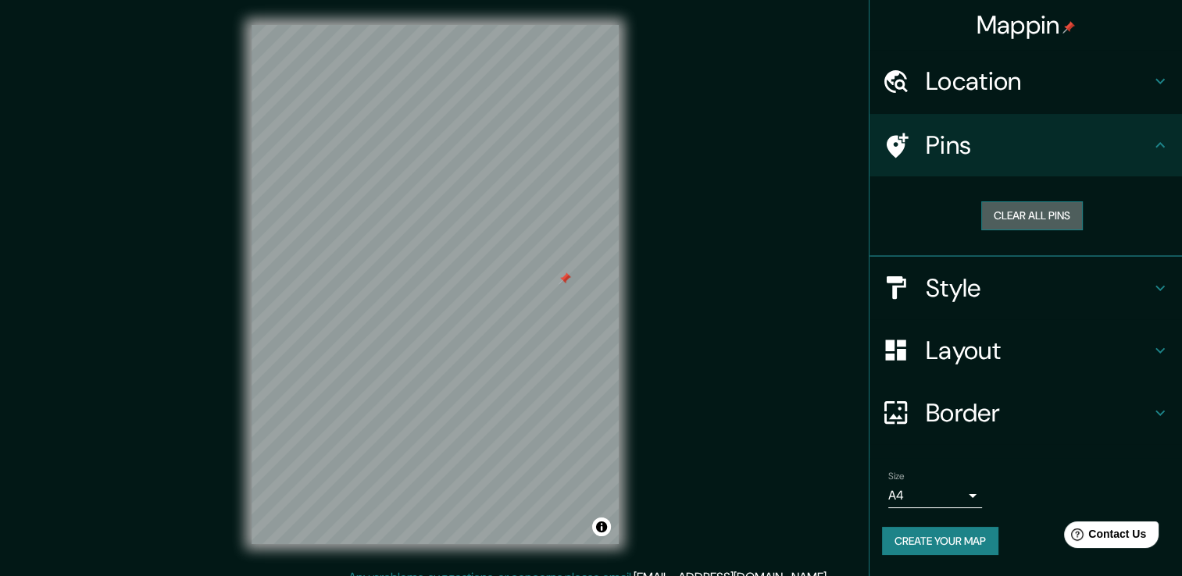
click at [891, 214] on button "Clear all pins" at bounding box center [1032, 215] width 102 height 29
click at [478, 5] on div "© Mapbox © OpenStreetMap Improve this map © Maxar" at bounding box center [435, 284] width 1114 height 569
click at [387, 551] on div "© Mapbox © OpenStreetMap Improve this map © Maxar" at bounding box center [435, 284] width 1114 height 569
click at [631, 344] on div "© Mapbox © OpenStreetMap Improve this map © Maxar" at bounding box center [435, 284] width 1064 height 519
click at [323, 8] on div "© Mapbox © OpenStreetMap Improve this map © Maxar" at bounding box center [435, 284] width 1114 height 569
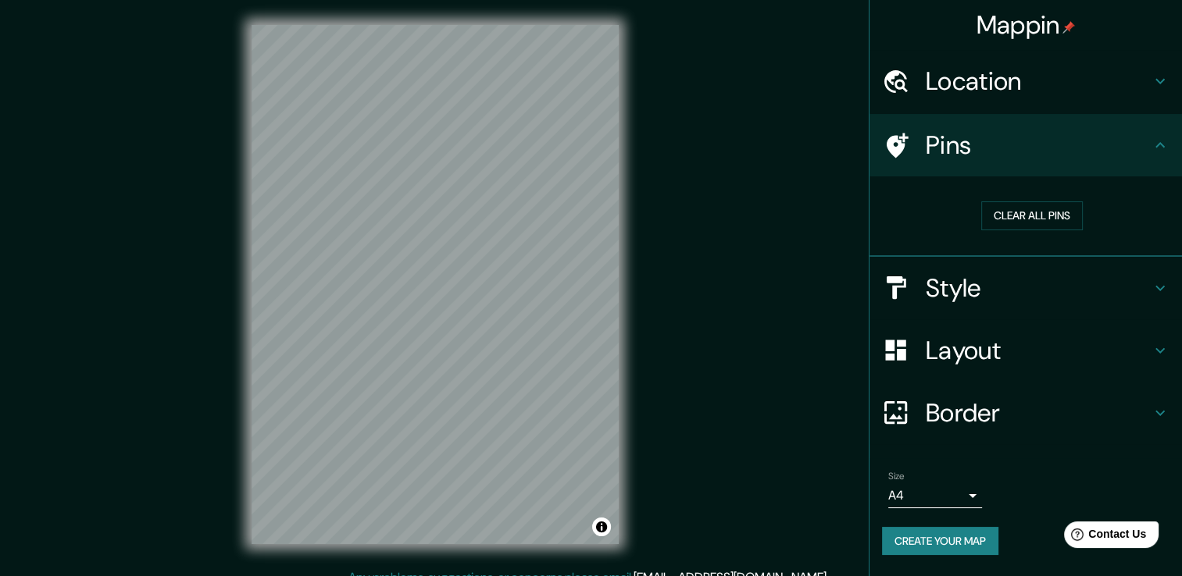
click at [519, 576] on html "Mappin Location [GEOGRAPHIC_DATA], [GEOGRAPHIC_DATA][PERSON_NAME], [GEOGRAPHIC_…" at bounding box center [591, 288] width 1182 height 576
click at [476, 576] on html "Mappin Location [GEOGRAPHIC_DATA], [GEOGRAPHIC_DATA][PERSON_NAME], [GEOGRAPHIC_…" at bounding box center [591, 288] width 1182 height 576
click at [437, 576] on html "Mappin Location [GEOGRAPHIC_DATA], [GEOGRAPHIC_DATA][PERSON_NAME], [GEOGRAPHIC_…" at bounding box center [591, 288] width 1182 height 576
click at [891, 81] on h4 "Location" at bounding box center [1037, 81] width 225 height 31
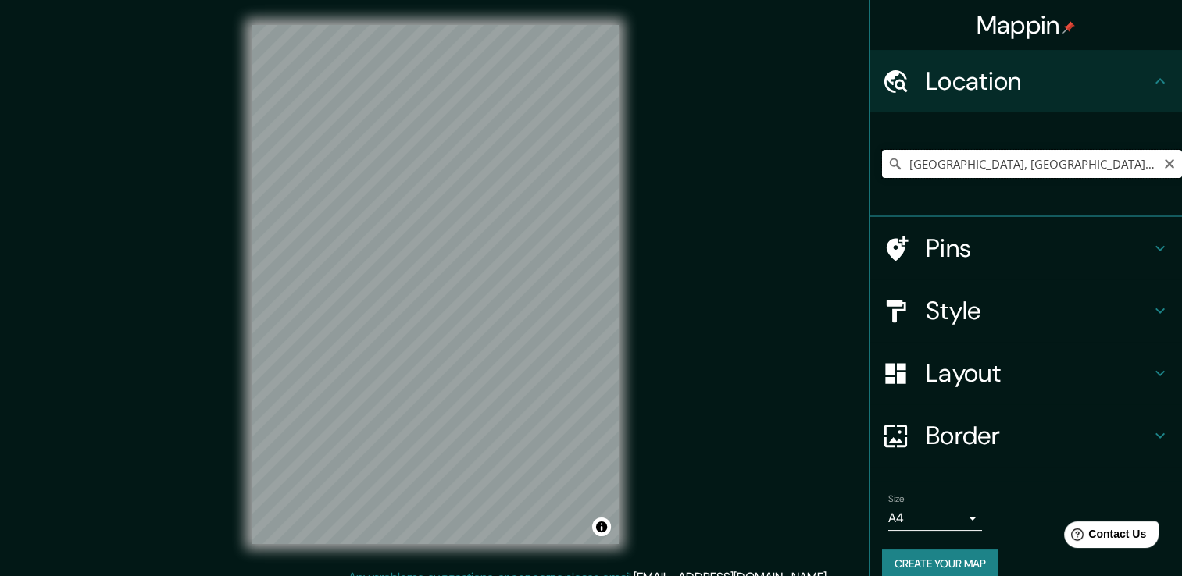
click at [891, 175] on input "[GEOGRAPHIC_DATA], [GEOGRAPHIC_DATA][PERSON_NAME], [GEOGRAPHIC_DATA]" at bounding box center [1032, 164] width 300 height 28
click at [891, 174] on input "[GEOGRAPHIC_DATA], [GEOGRAPHIC_DATA][PERSON_NAME], [GEOGRAPHIC_DATA]" at bounding box center [1032, 164] width 300 height 28
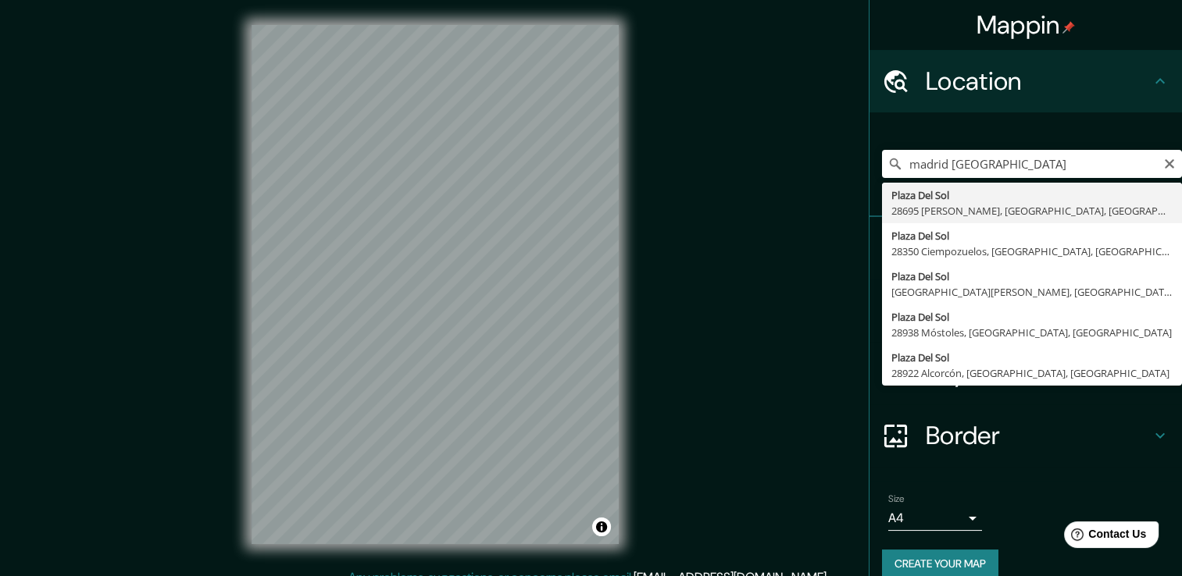
type input "[GEOGRAPHIC_DATA], 28695 [PERSON_NAME], [GEOGRAPHIC_DATA], [GEOGRAPHIC_DATA]"
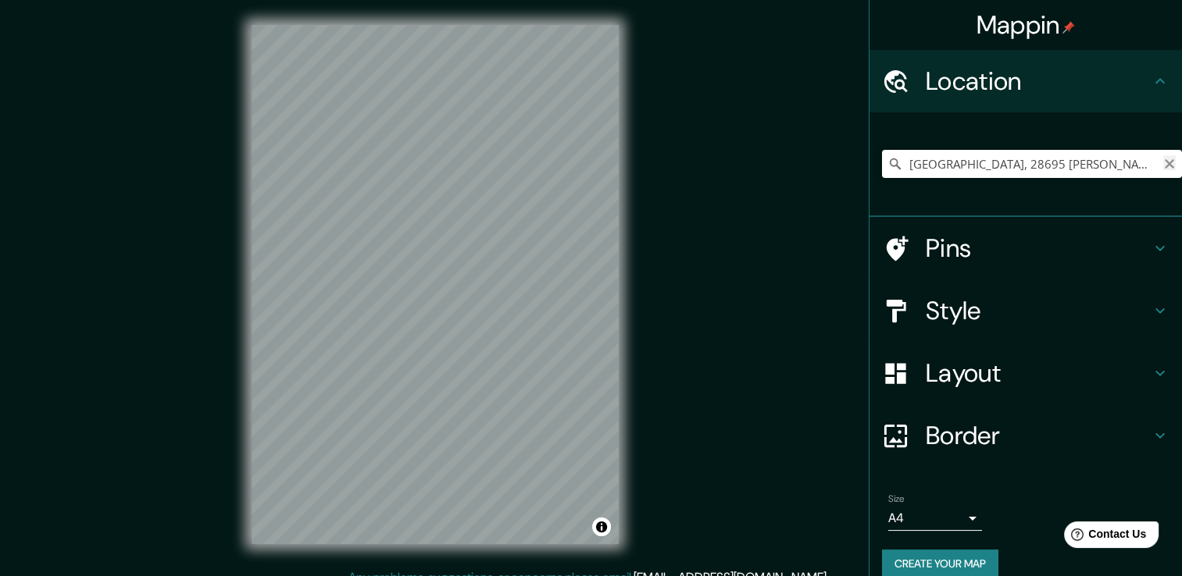
click at [891, 162] on icon "Clear" at bounding box center [1168, 163] width 9 height 9
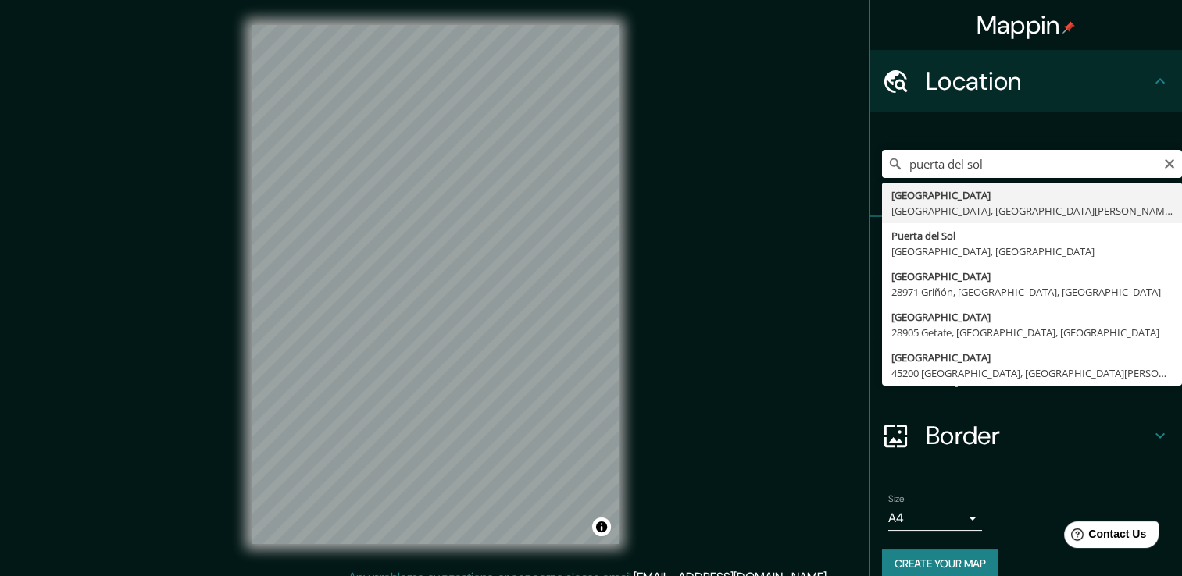
type input "[GEOGRAPHIC_DATA], [GEOGRAPHIC_DATA], [GEOGRAPHIC_DATA][PERSON_NAME], [GEOGRAPH…"
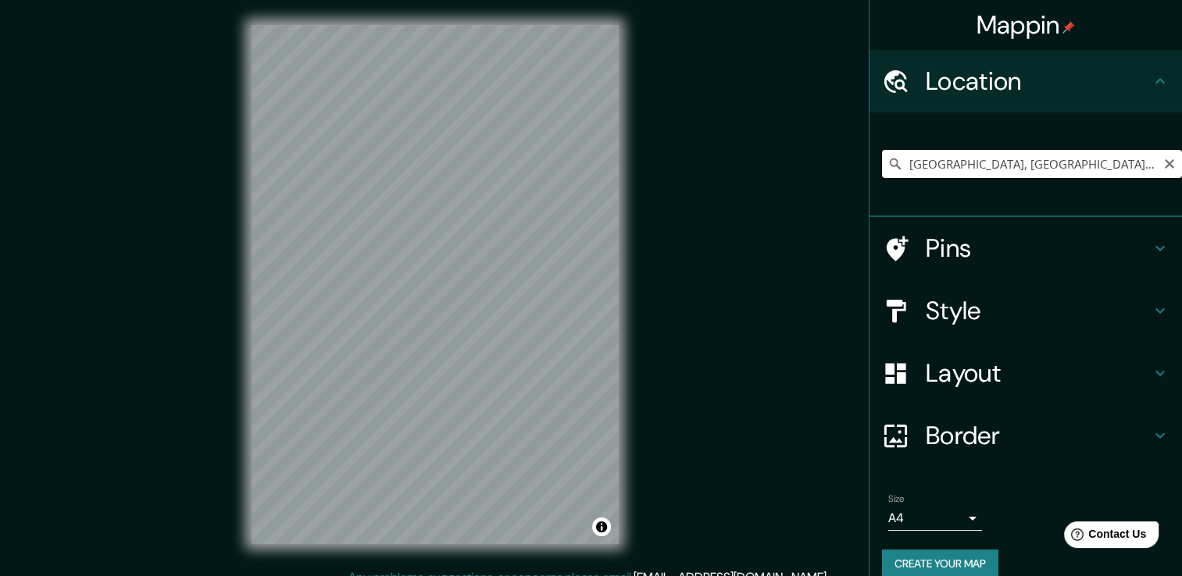
click at [891, 166] on input "[GEOGRAPHIC_DATA], [GEOGRAPHIC_DATA], [GEOGRAPHIC_DATA][PERSON_NAME], [GEOGRAPH…" at bounding box center [1032, 164] width 300 height 28
click at [891, 162] on input "[GEOGRAPHIC_DATA], [GEOGRAPHIC_DATA], [GEOGRAPHIC_DATA][PERSON_NAME], [GEOGRAPH…" at bounding box center [1032, 164] width 300 height 28
click at [891, 162] on icon "Clear" at bounding box center [1168, 163] width 9 height 9
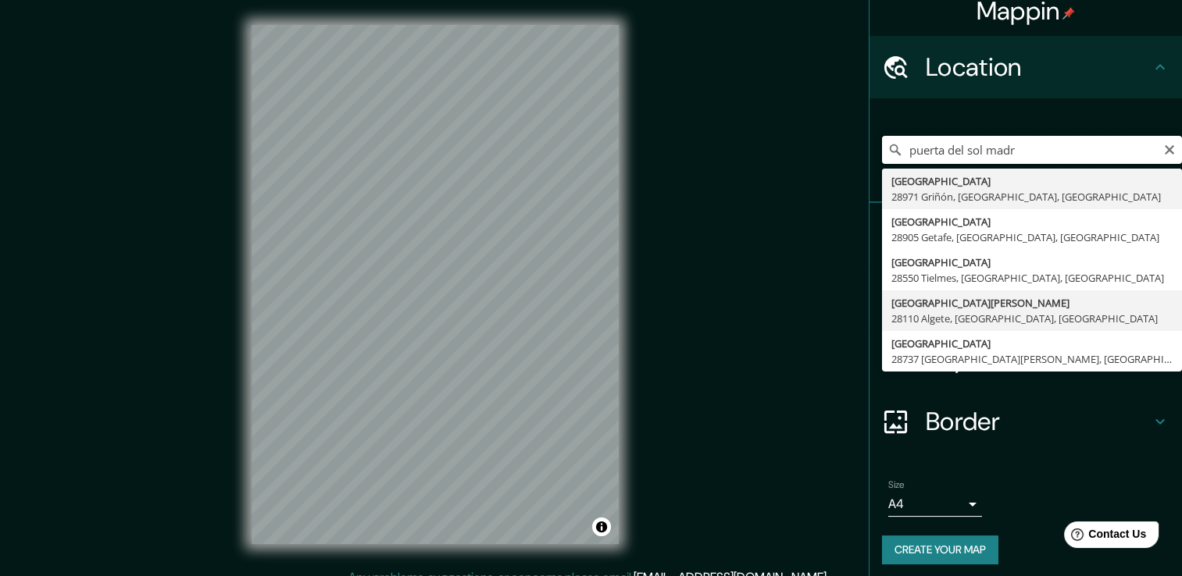
scroll to position [20, 0]
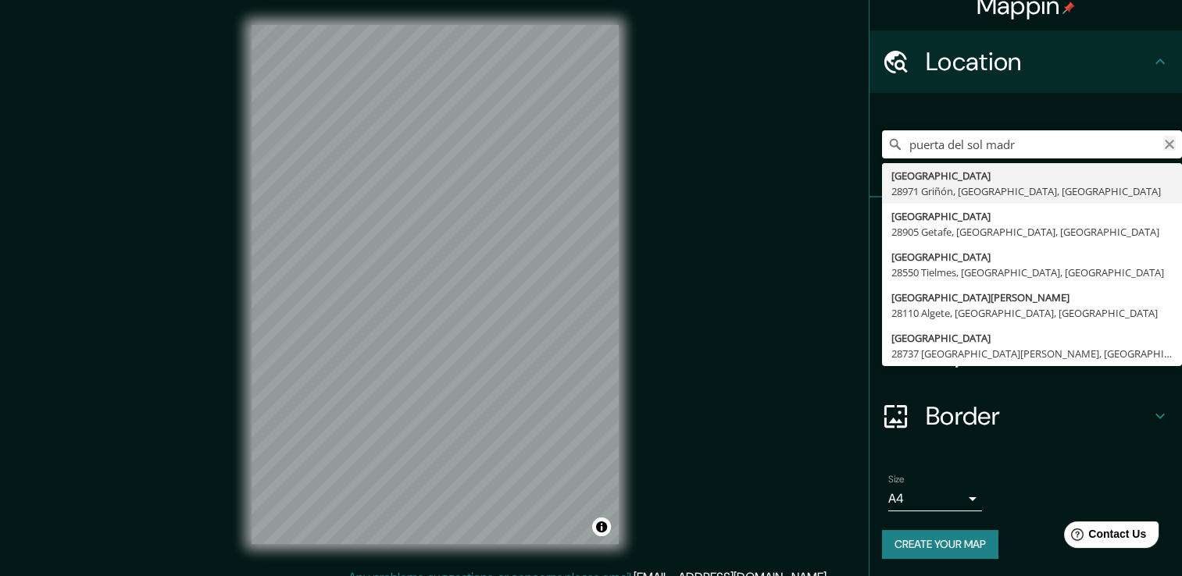
type input "puerta del sol madr"
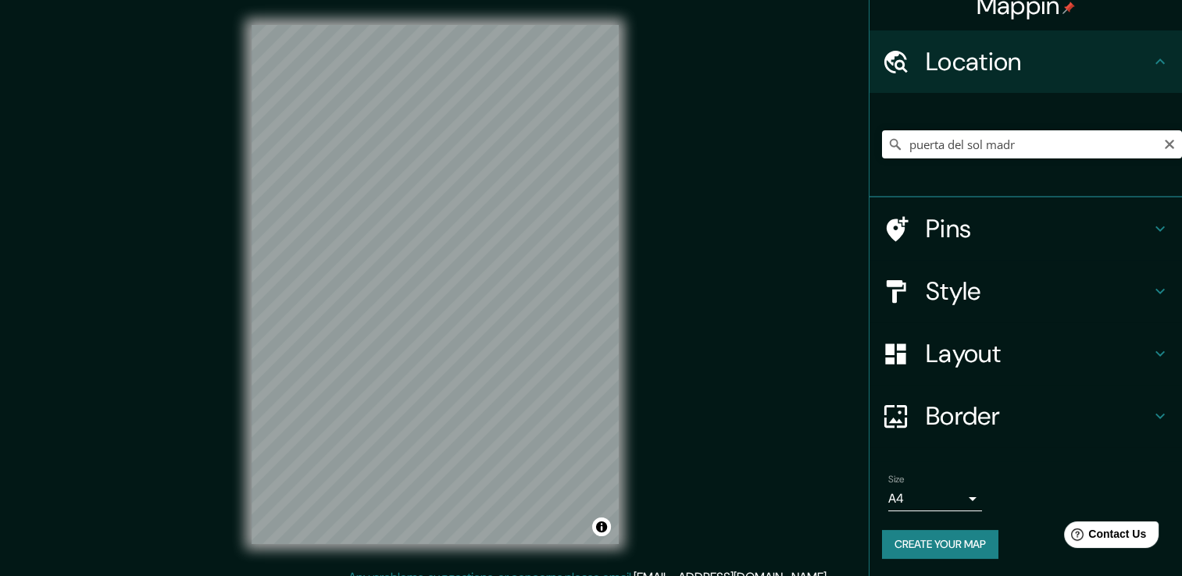
click at [891, 144] on icon "Clear" at bounding box center [1168, 144] width 9 height 9
click at [225, 294] on div "© Mapbox © OpenStreetMap Improve this map © Maxar" at bounding box center [435, 284] width 1064 height 519
click at [891, 137] on input "Centro, [GEOGRAPHIC_DATA], [GEOGRAPHIC_DATA], [GEOGRAPHIC_DATA]" at bounding box center [1032, 144] width 300 height 28
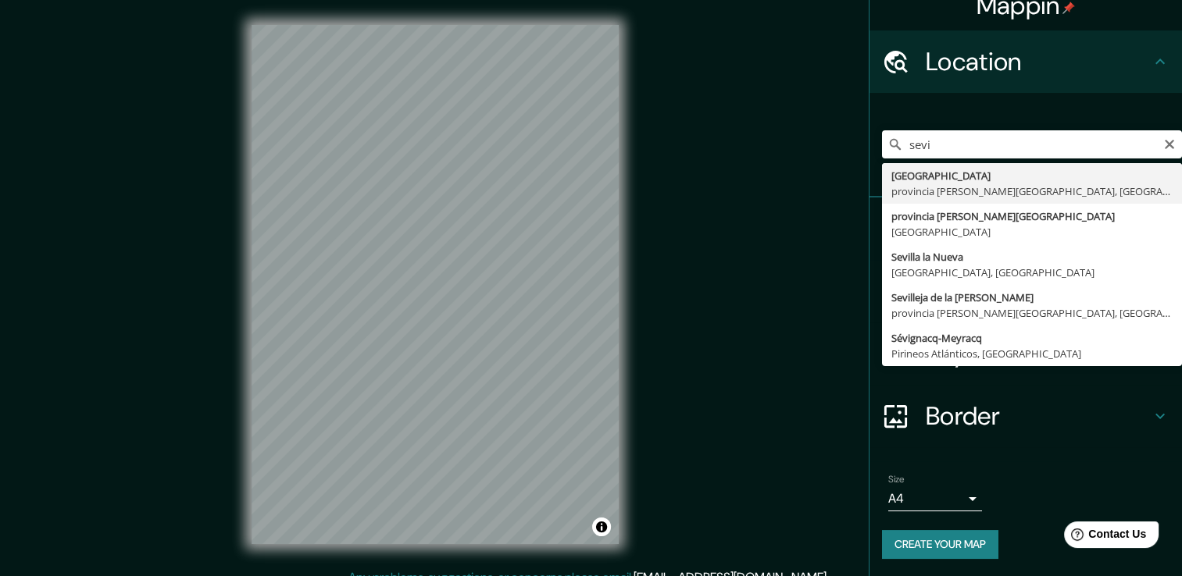
type input "[GEOGRAPHIC_DATA], [GEOGRAPHIC_DATA][PERSON_NAME], [GEOGRAPHIC_DATA]"
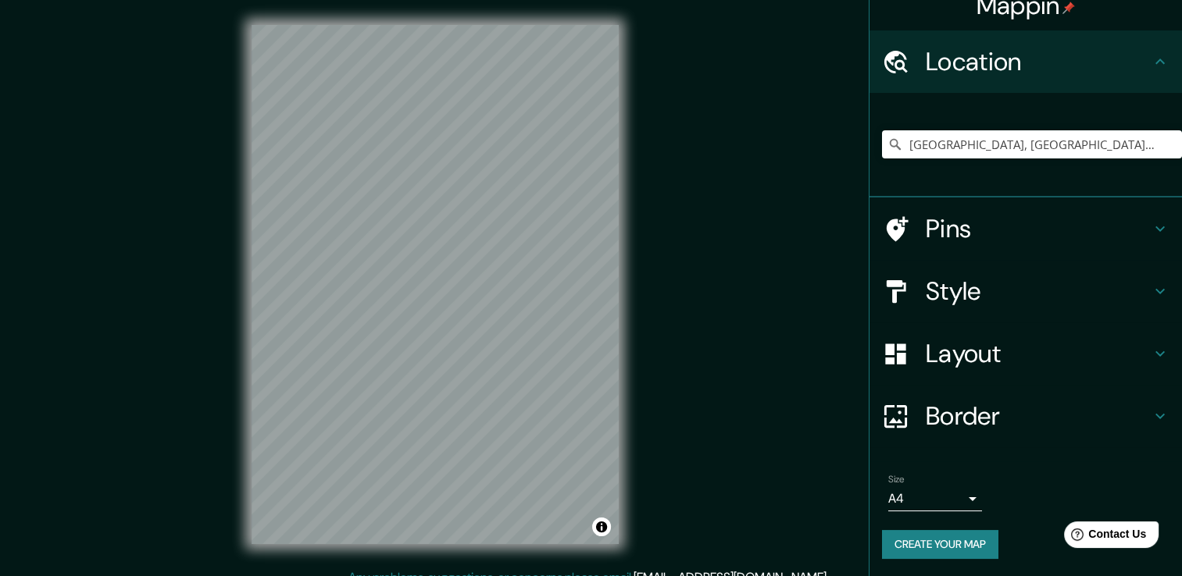
click at [632, 514] on div "© Mapbox © OpenStreetMap Improve this map © Maxar" at bounding box center [435, 284] width 1064 height 519
click at [891, 289] on h4 "Style" at bounding box center [1037, 291] width 225 height 31
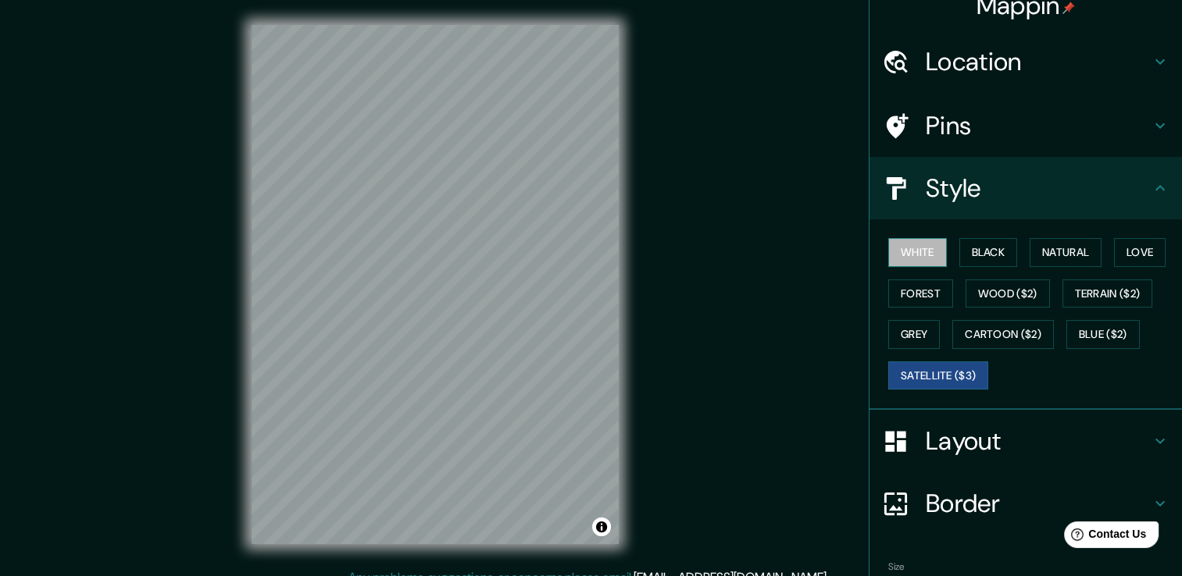
click at [891, 250] on button "White" at bounding box center [917, 252] width 59 height 29
click at [891, 255] on button "Natural" at bounding box center [1065, 252] width 72 height 29
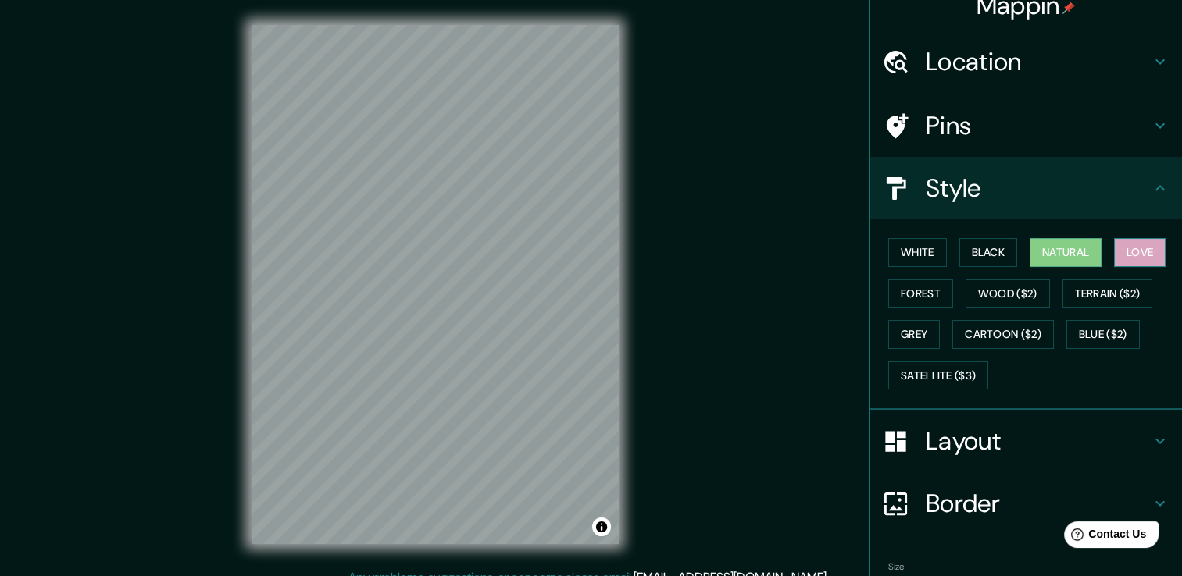
click at [891, 258] on button "Love" at bounding box center [1140, 252] width 52 height 29
click at [891, 297] on button "Terrain ($2)" at bounding box center [1107, 294] width 91 height 29
click at [891, 292] on div "White Black Natural Love Forest Wood ($2) Terrain ($2) Grey Cartoon ($2) Blue (…" at bounding box center [1032, 314] width 300 height 164
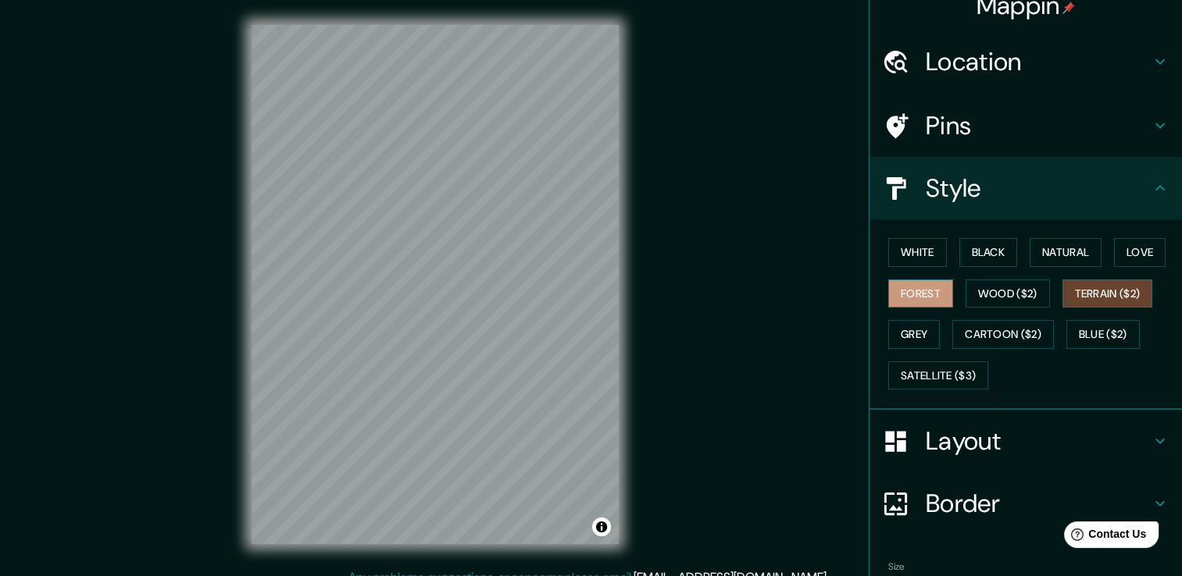
click at [891, 291] on button "Forest" at bounding box center [920, 294] width 65 height 29
click at [891, 330] on button "Grey" at bounding box center [914, 334] width 52 height 29
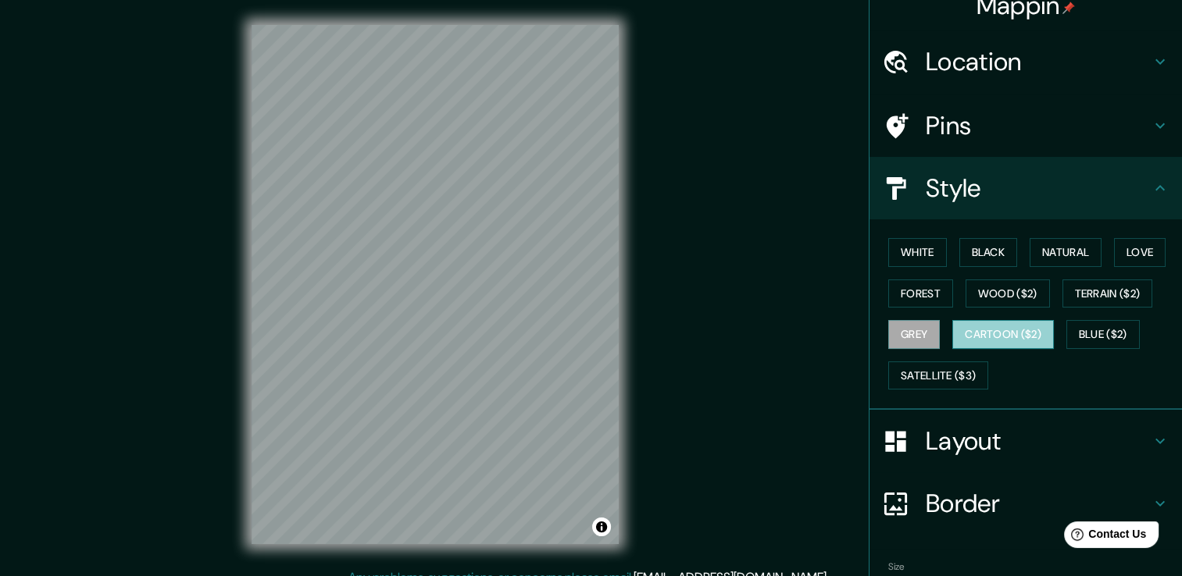
click at [891, 330] on button "Cartoon ($2)" at bounding box center [1003, 334] width 102 height 29
click at [891, 243] on button "White" at bounding box center [917, 252] width 59 height 29
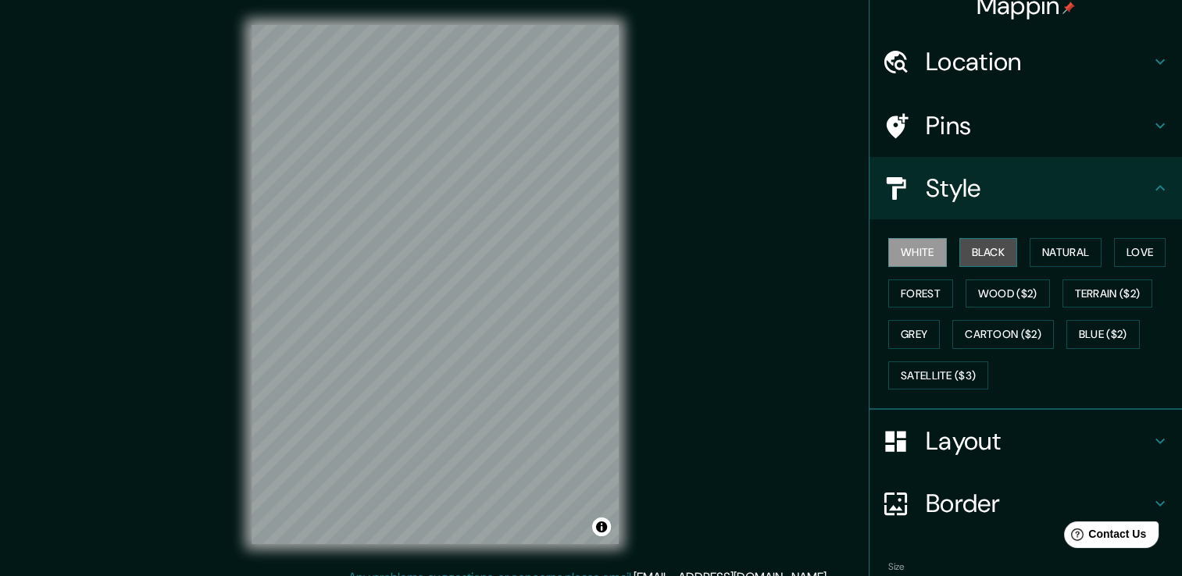
click at [891, 256] on button "Black" at bounding box center [988, 252] width 59 height 29
